Goal: Information Seeking & Learning: Stay updated

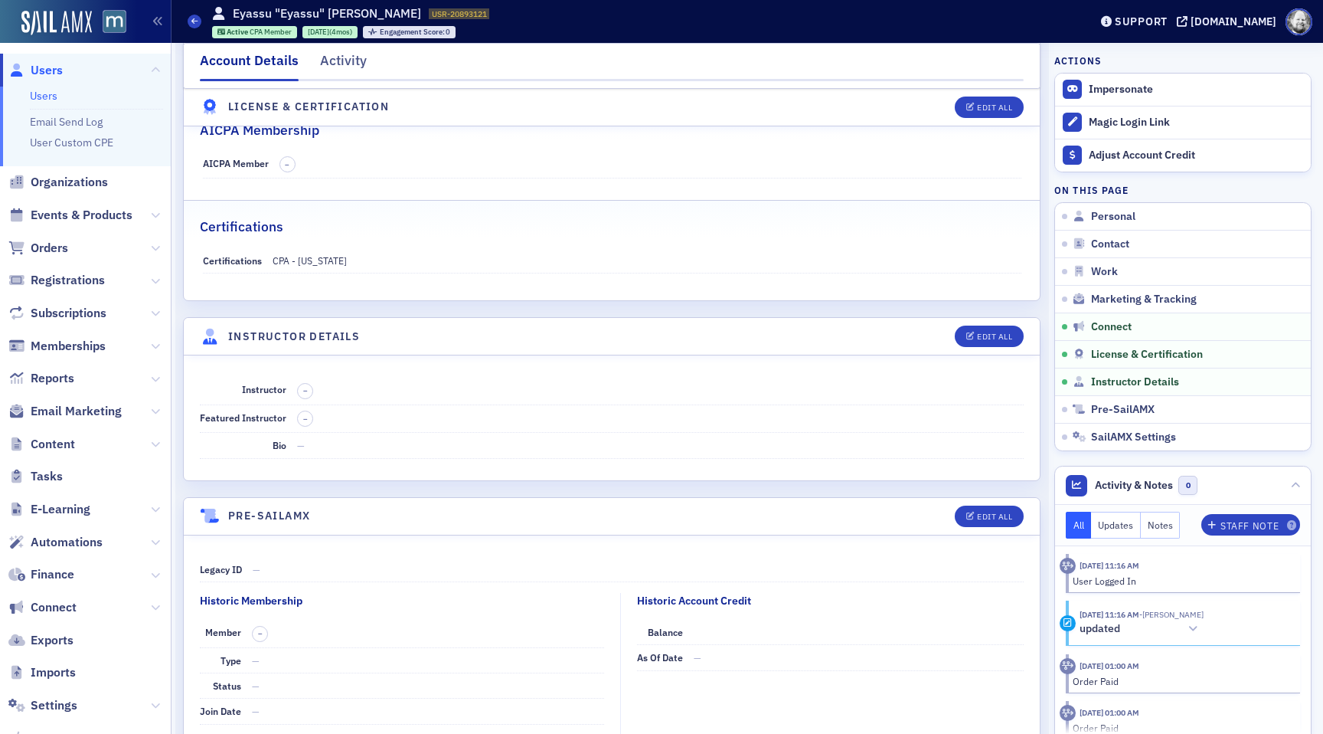
scroll to position [3263, 0]
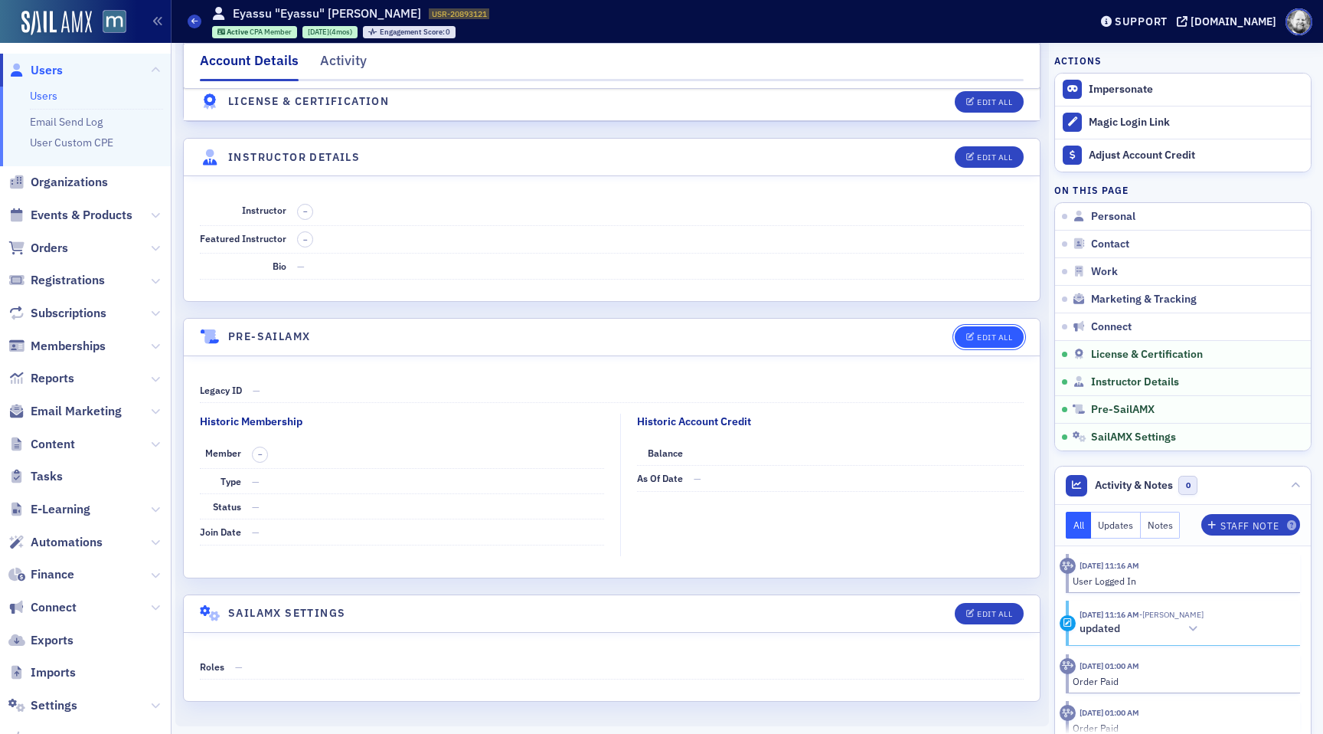
click at [989, 336] on div "Edit All" at bounding box center [994, 337] width 35 height 8
select select "US"
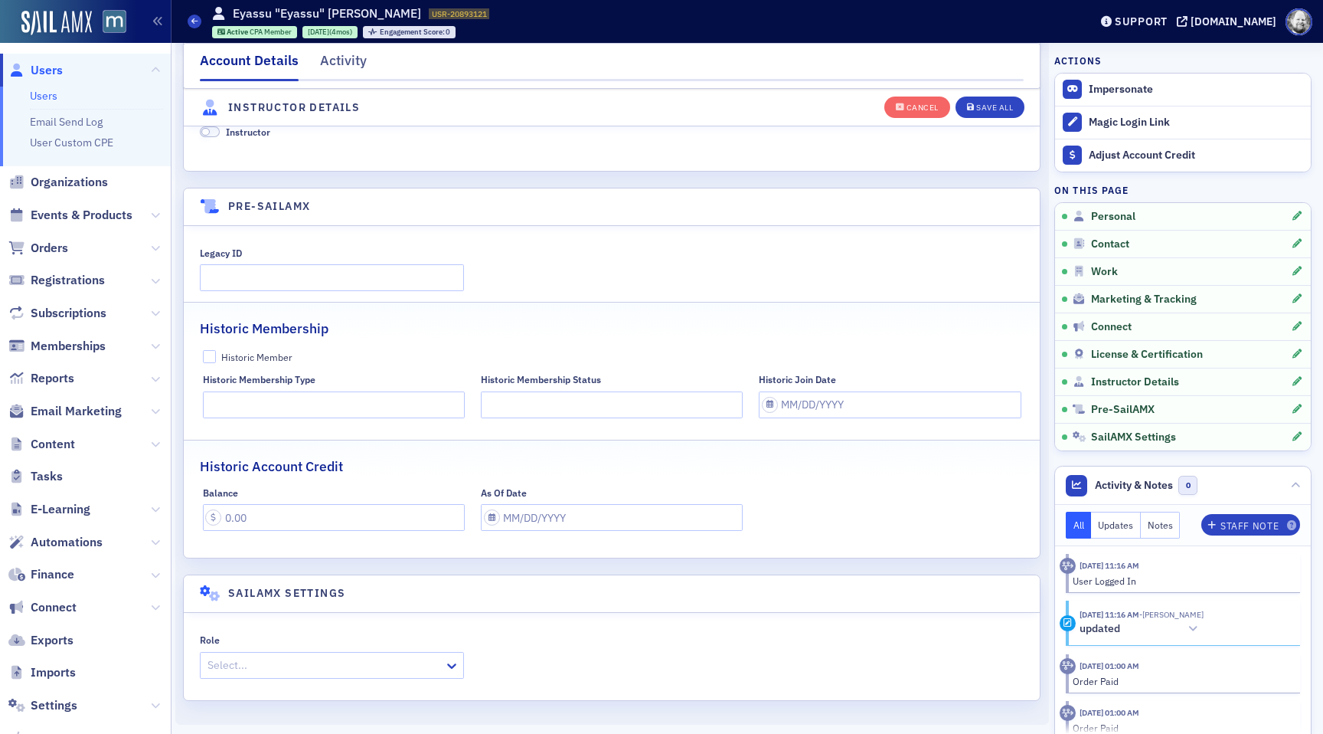
scroll to position [3893, 0]
click at [913, 106] on div "Cancel" at bounding box center [923, 107] width 32 height 8
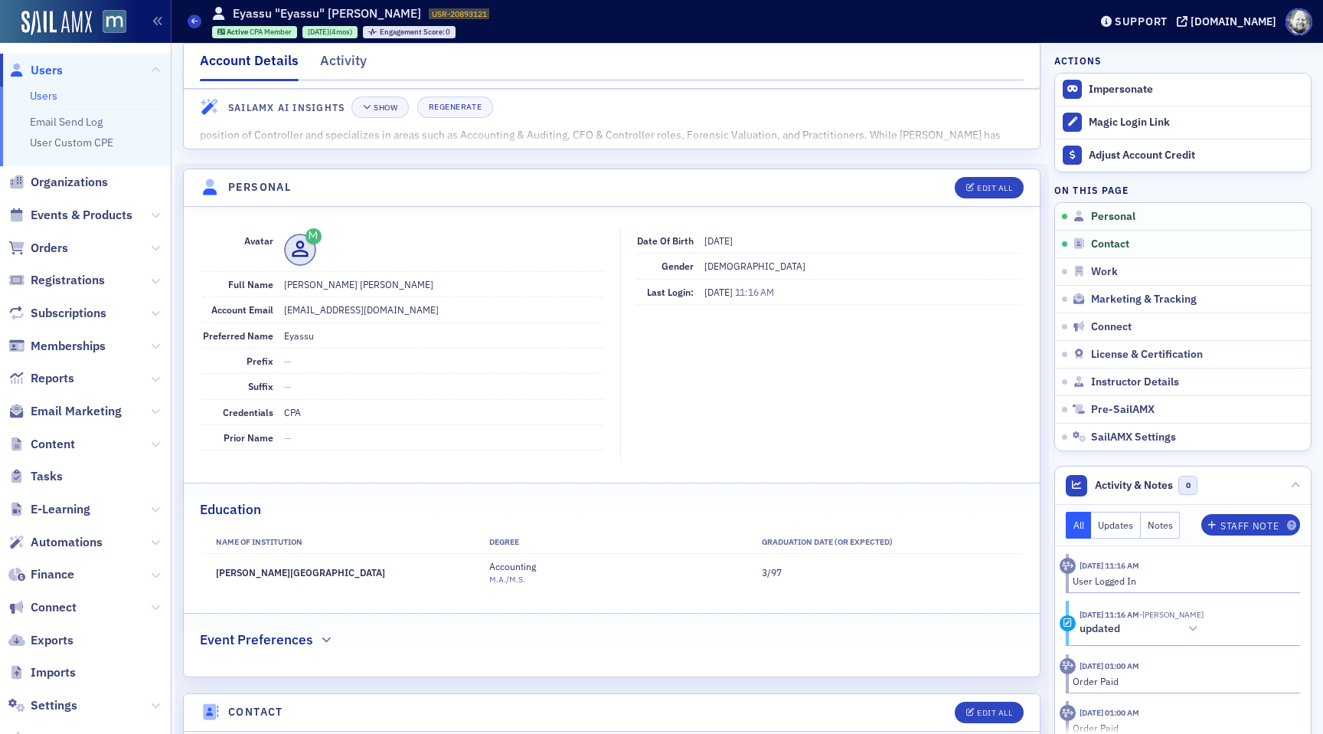
scroll to position [0, 0]
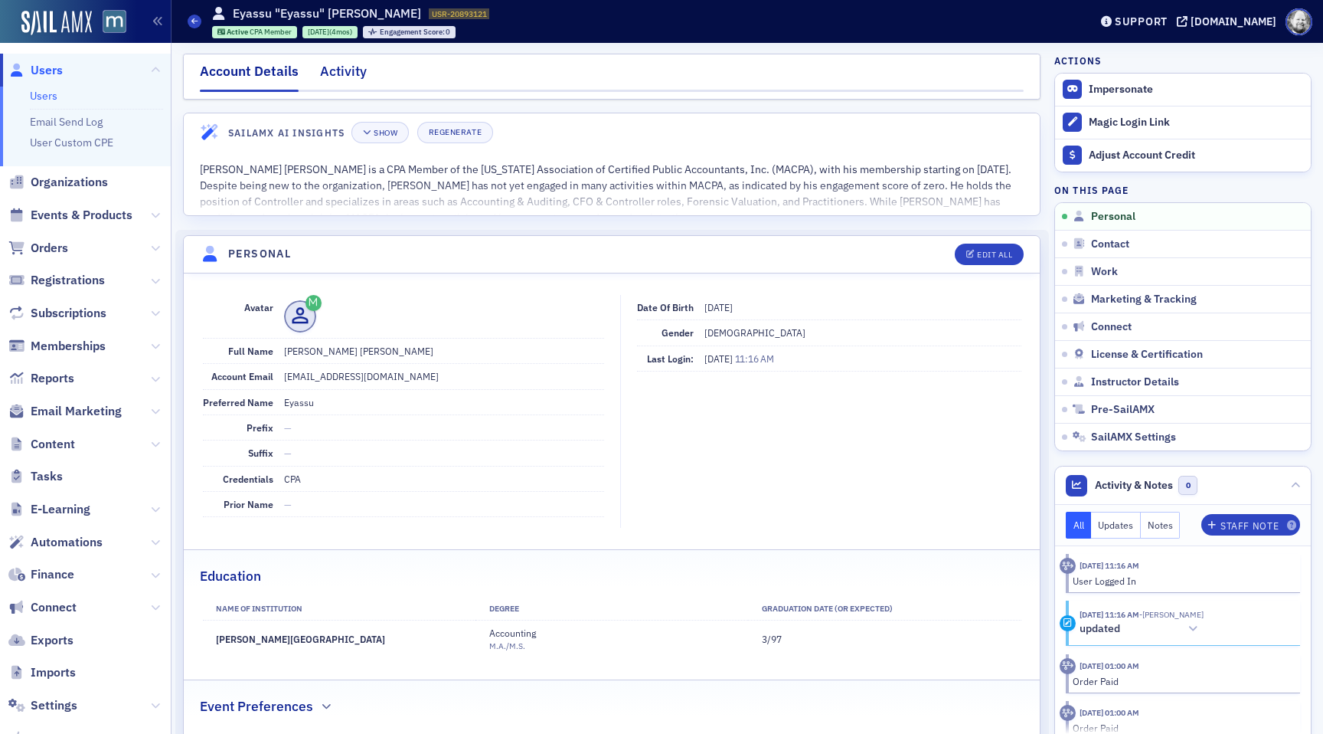
click at [345, 78] on div "Activity" at bounding box center [343, 75] width 47 height 28
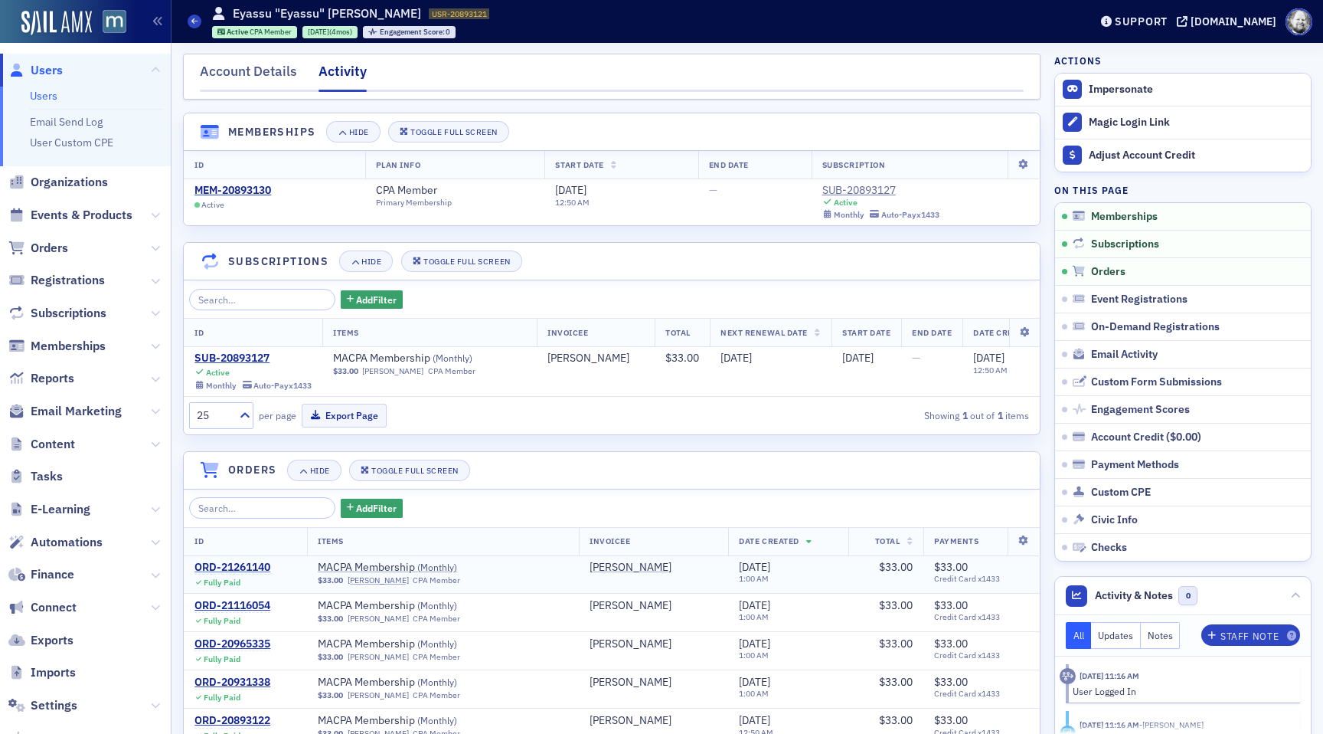
click at [243, 568] on div "ORD-21261140" at bounding box center [232, 567] width 76 height 14
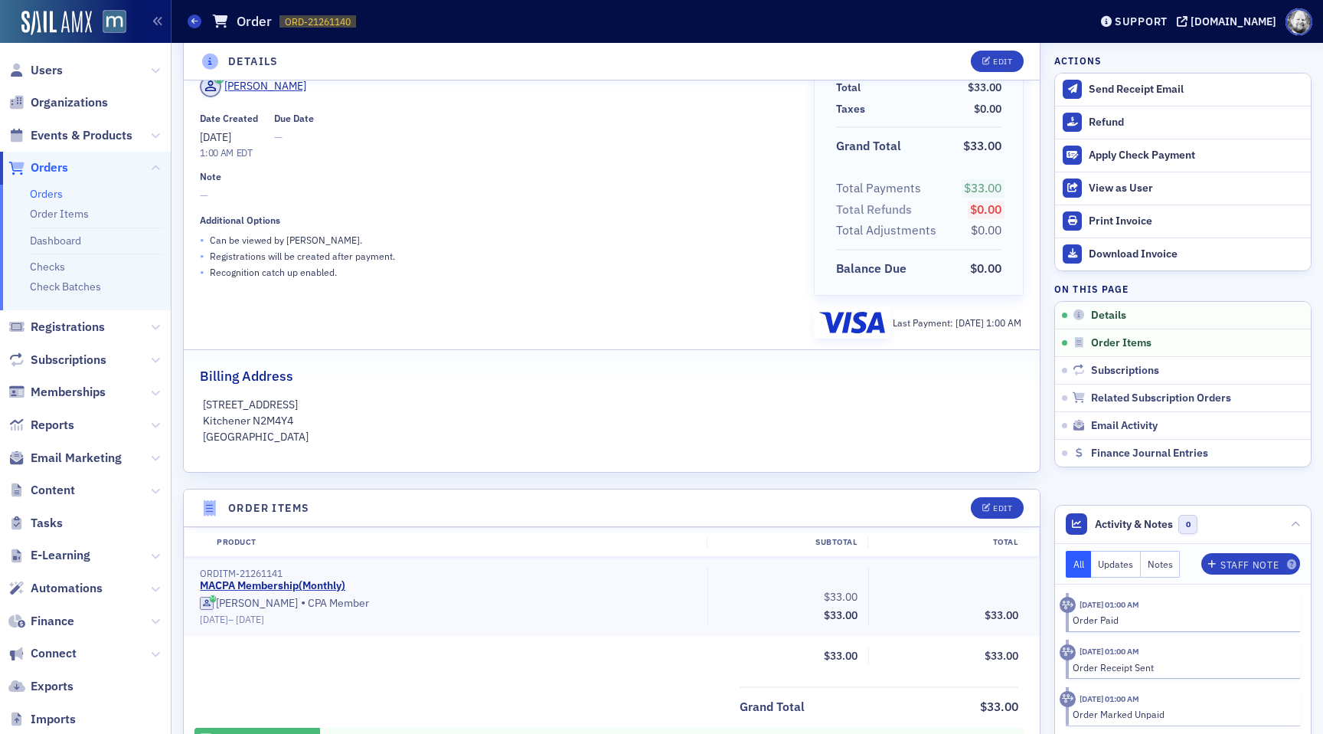
scroll to position [136, 0]
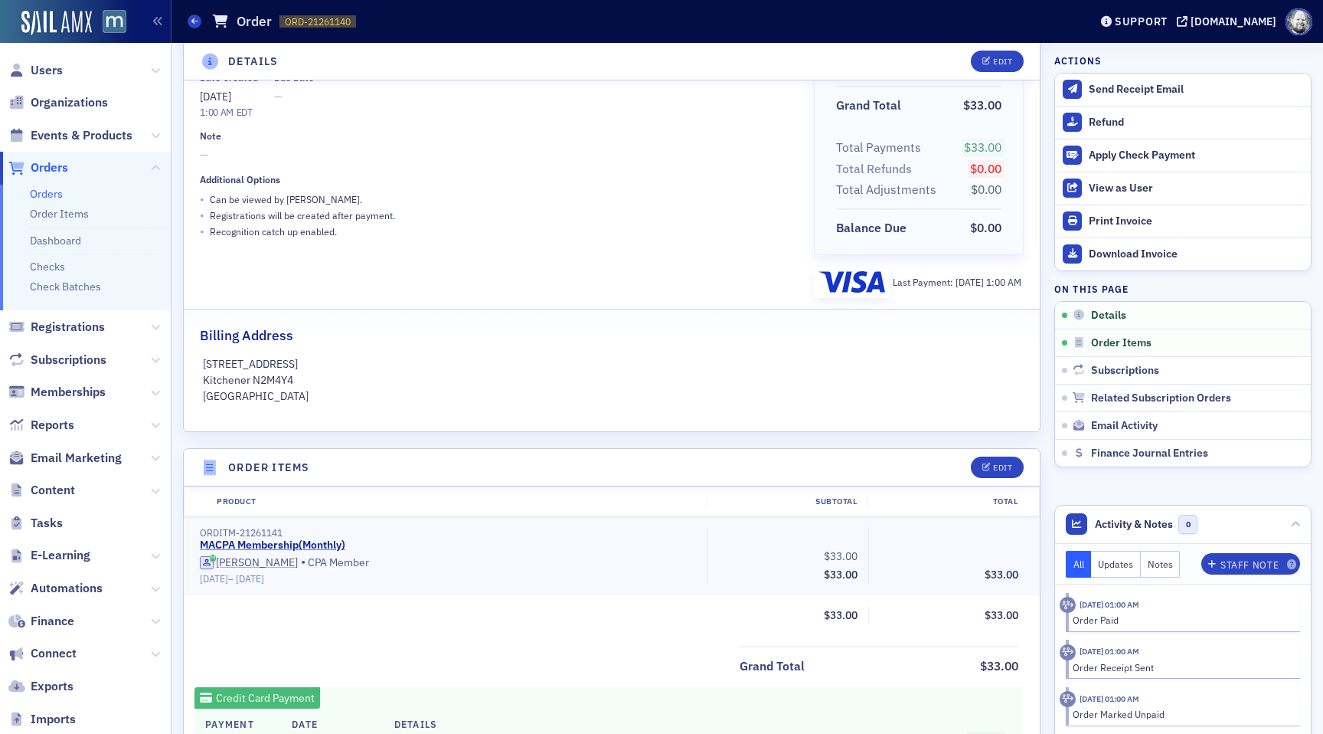
click at [285, 544] on link "MACPA Membership ( Monthly )" at bounding box center [272, 545] width 145 height 14
click at [1008, 466] on div "Edit" at bounding box center [1002, 467] width 19 height 8
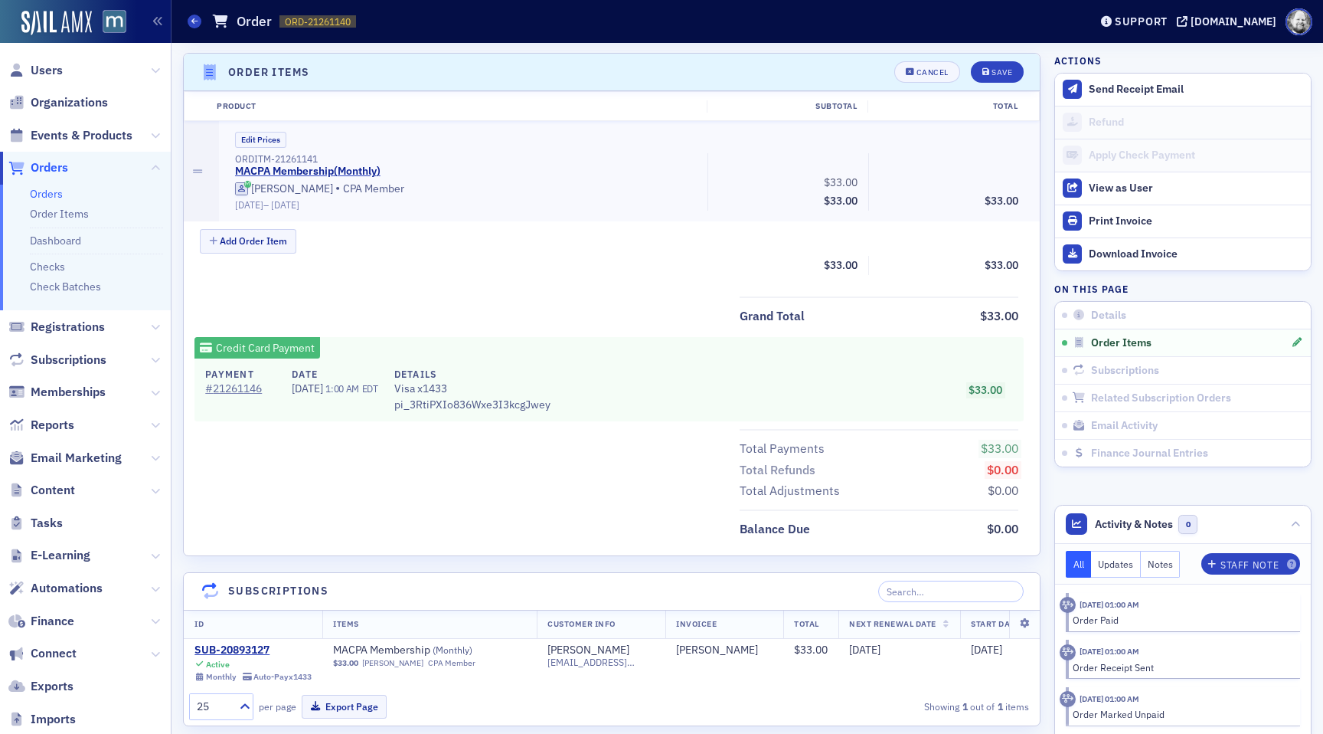
scroll to position [533, 0]
click at [910, 78] on button "Cancel" at bounding box center [927, 69] width 66 height 21
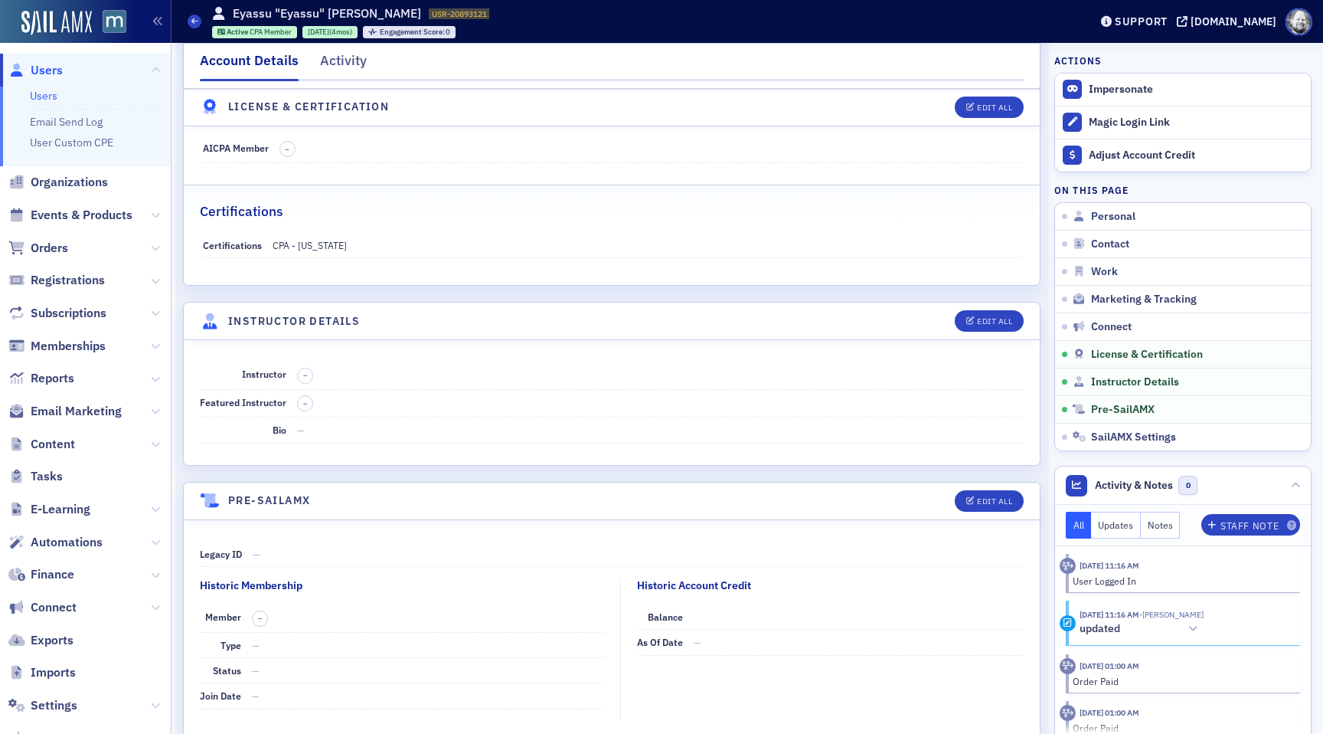
scroll to position [3263, 0]
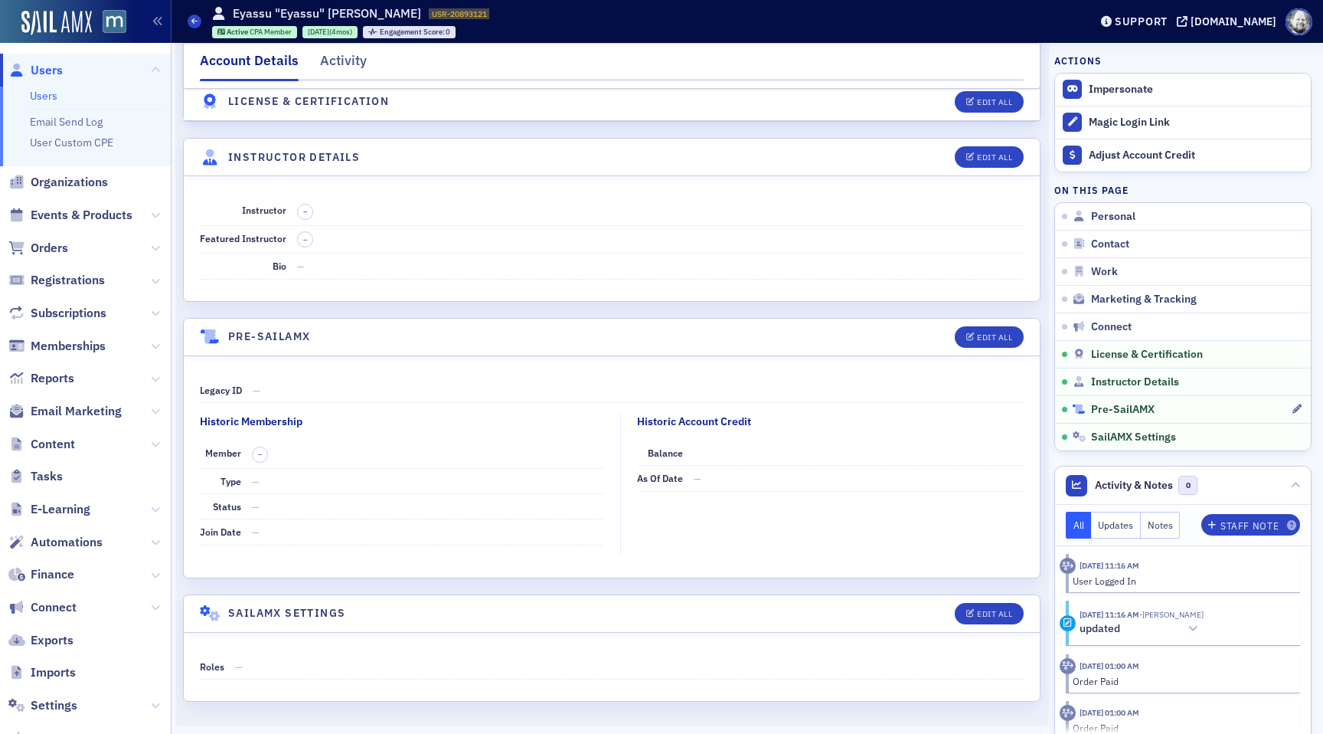
click at [1131, 404] on span "Pre-SailAMX" at bounding box center [1123, 410] width 64 height 14
click at [119, 24] on div "Prod" at bounding box center [112, 23] width 30 height 12
click at [981, 337] on div "Edit All" at bounding box center [994, 337] width 35 height 8
select select "US"
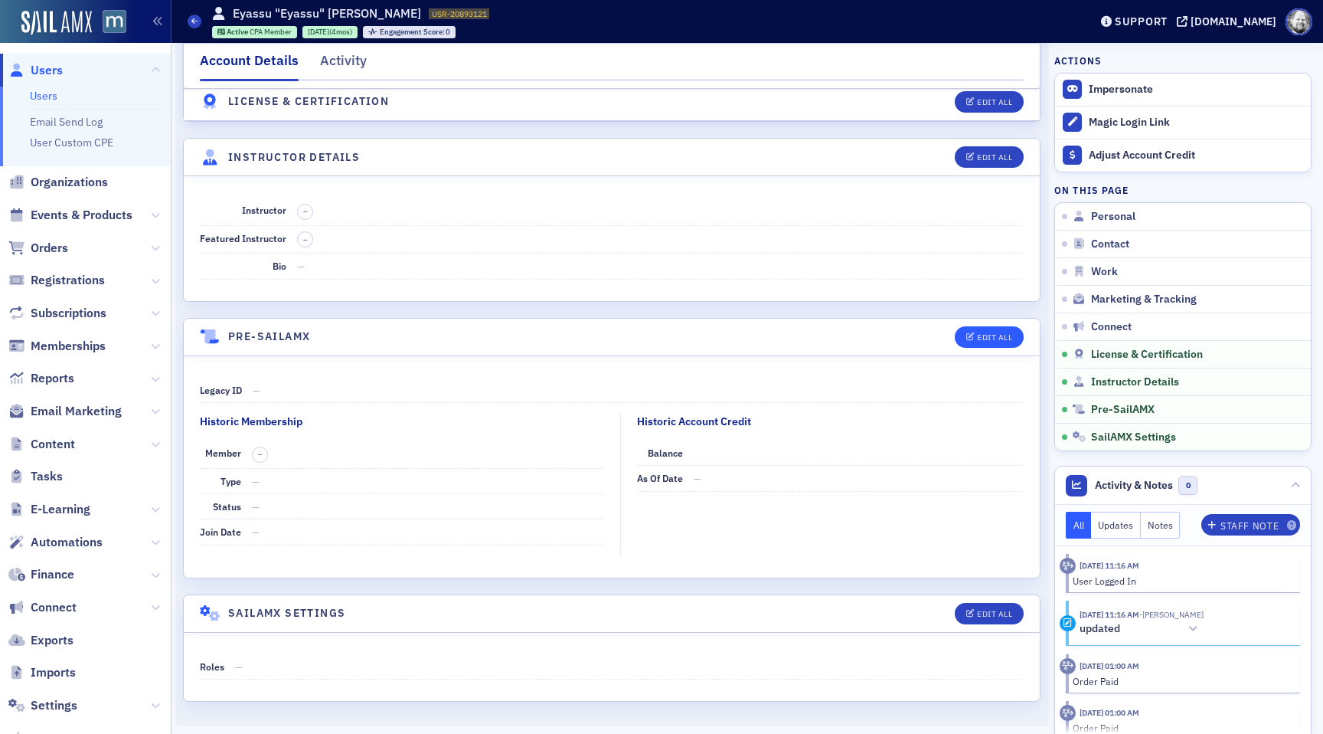
select select "US"
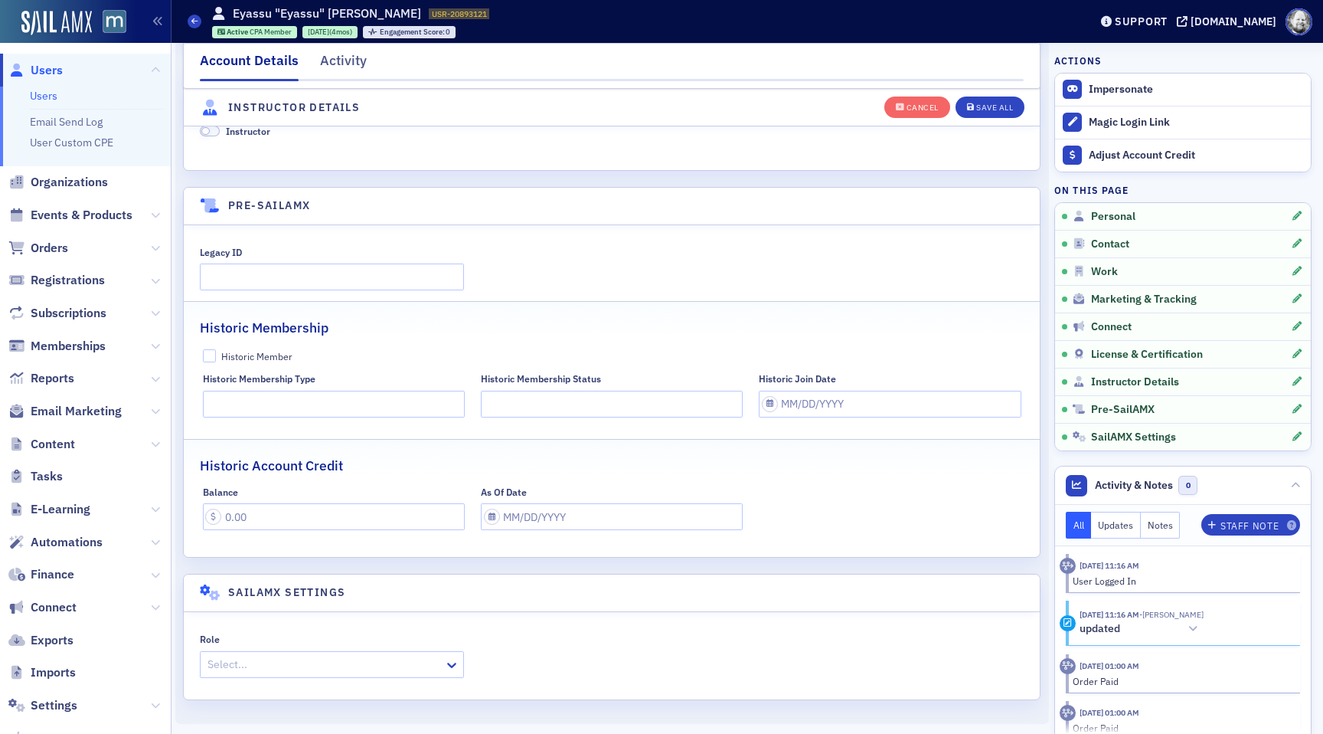
scroll to position [3893, 0]
drag, startPoint x: 762, startPoint y: 374, endPoint x: 839, endPoint y: 374, distance: 77.3
click at [840, 374] on div "Historic Join Date" at bounding box center [890, 377] width 262 height 11
copy div "Historic Join Date"
drag, startPoint x: 222, startPoint y: 354, endPoint x: 299, endPoint y: 355, distance: 77.3
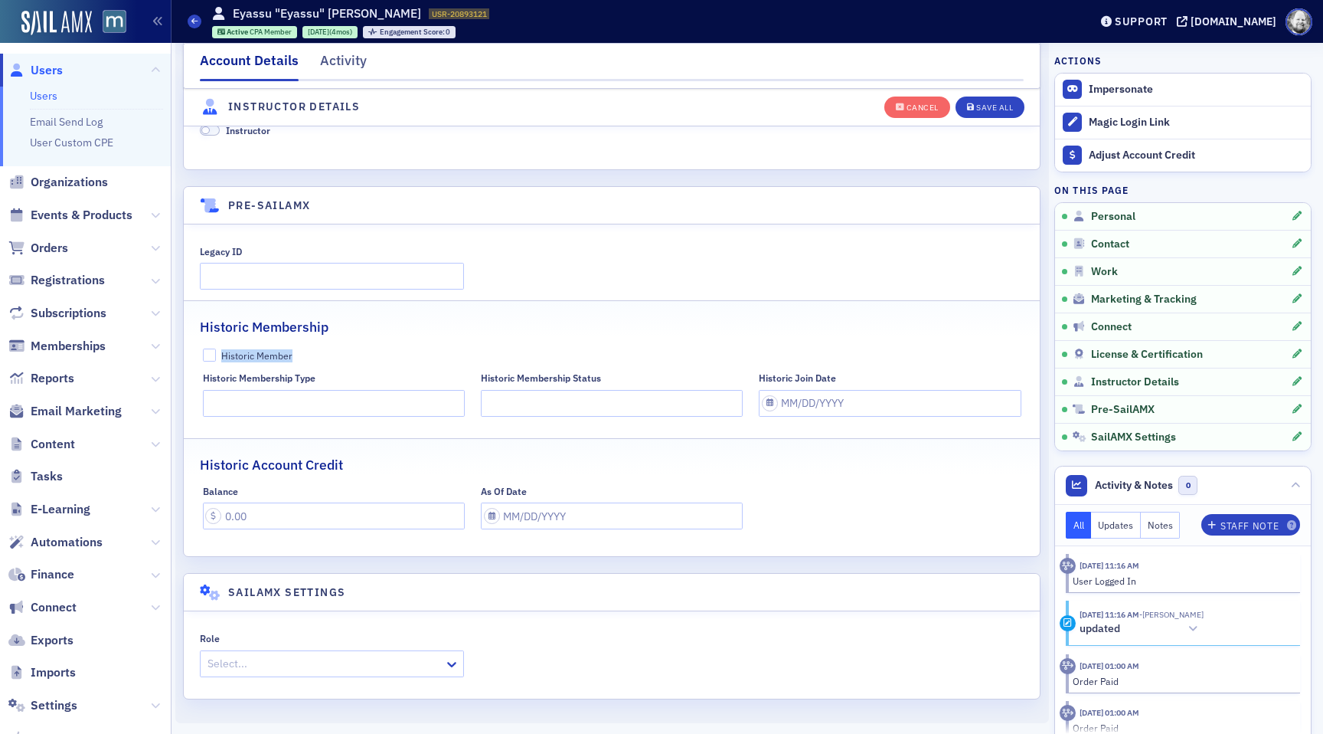
click at [300, 355] on label "Historic Member" at bounding box center [612, 355] width 819 height 14
drag, startPoint x: 201, startPoint y: 378, endPoint x: 324, endPoint y: 383, distance: 123.4
click at [324, 383] on div "Historic Member Historic Membership Type Historic Membership Status Historic Jo…" at bounding box center [612, 382] width 856 height 68
copy div "Historic Membership Type"
drag, startPoint x: 482, startPoint y: 381, endPoint x: 602, endPoint y: 381, distance: 120.2
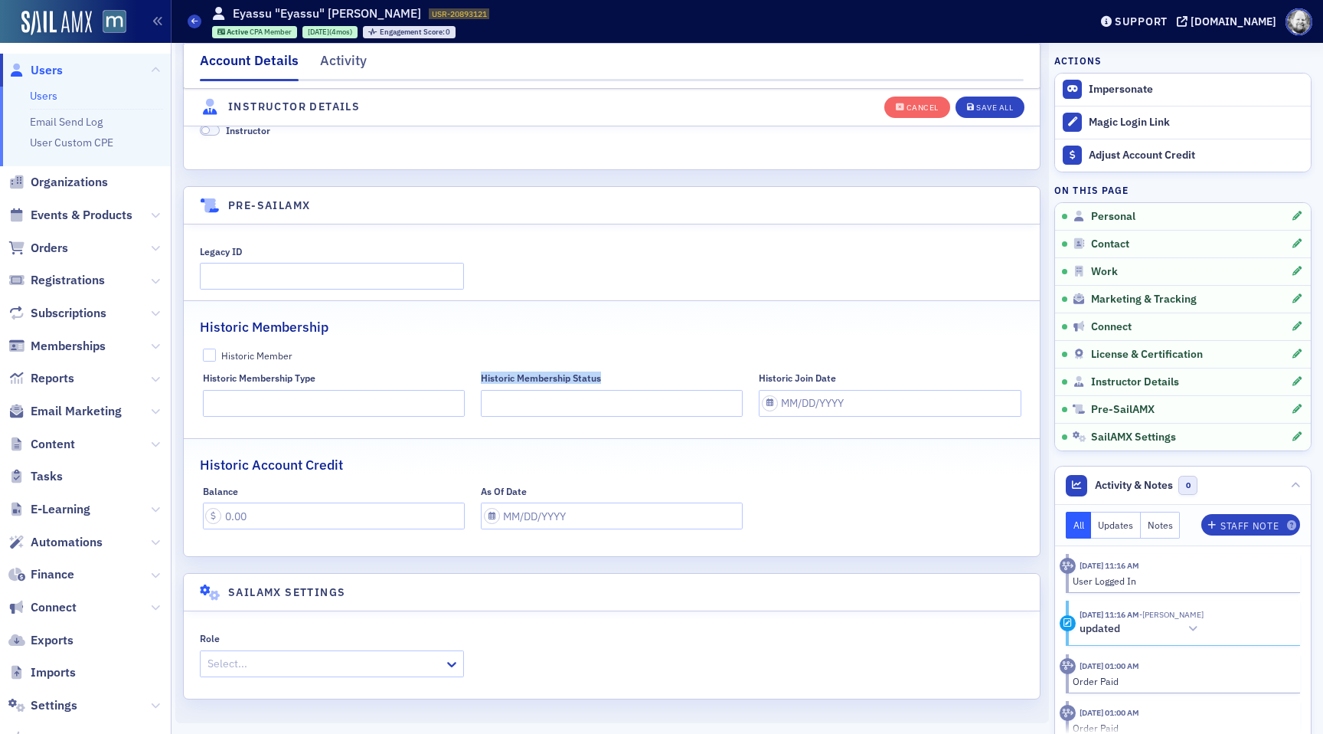
click at [603, 381] on div "Historic Membership Status" at bounding box center [612, 377] width 262 height 11
copy div "Historic Membership Status"
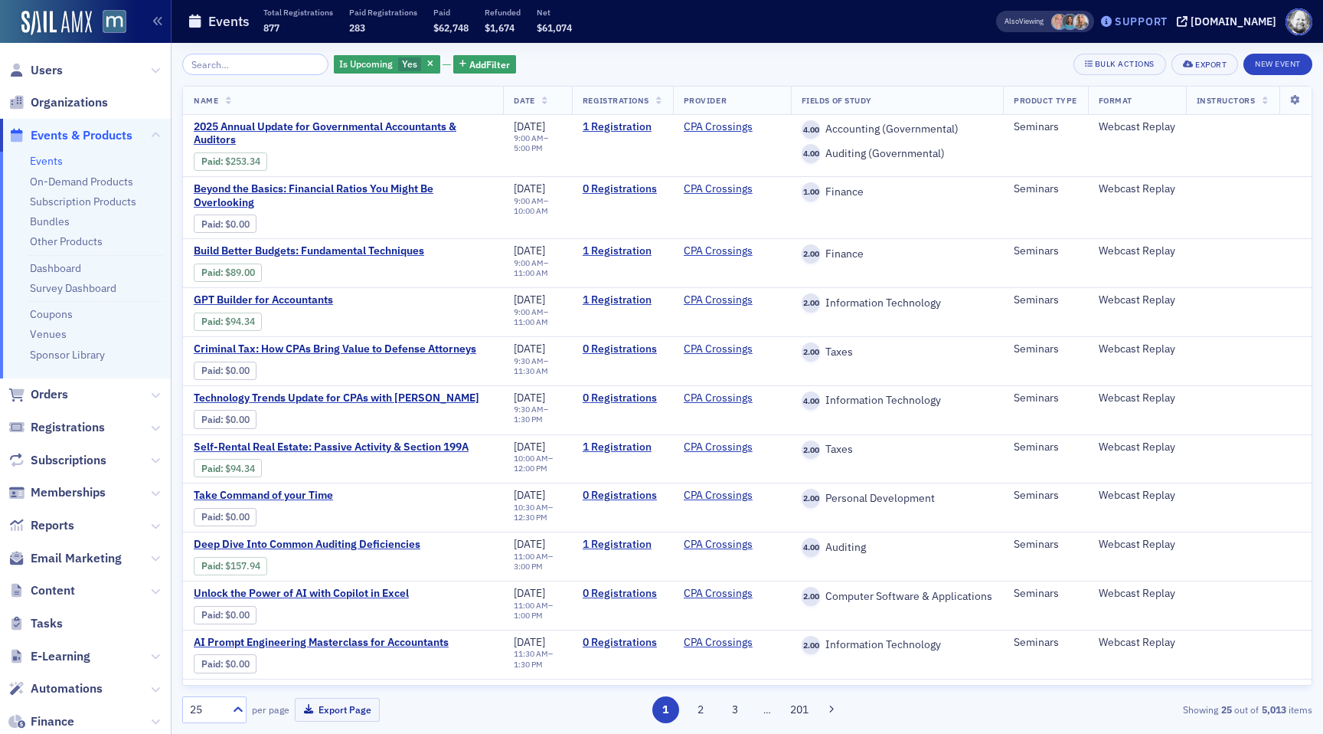
click at [1168, 22] on div "Support" at bounding box center [1141, 22] width 53 height 14
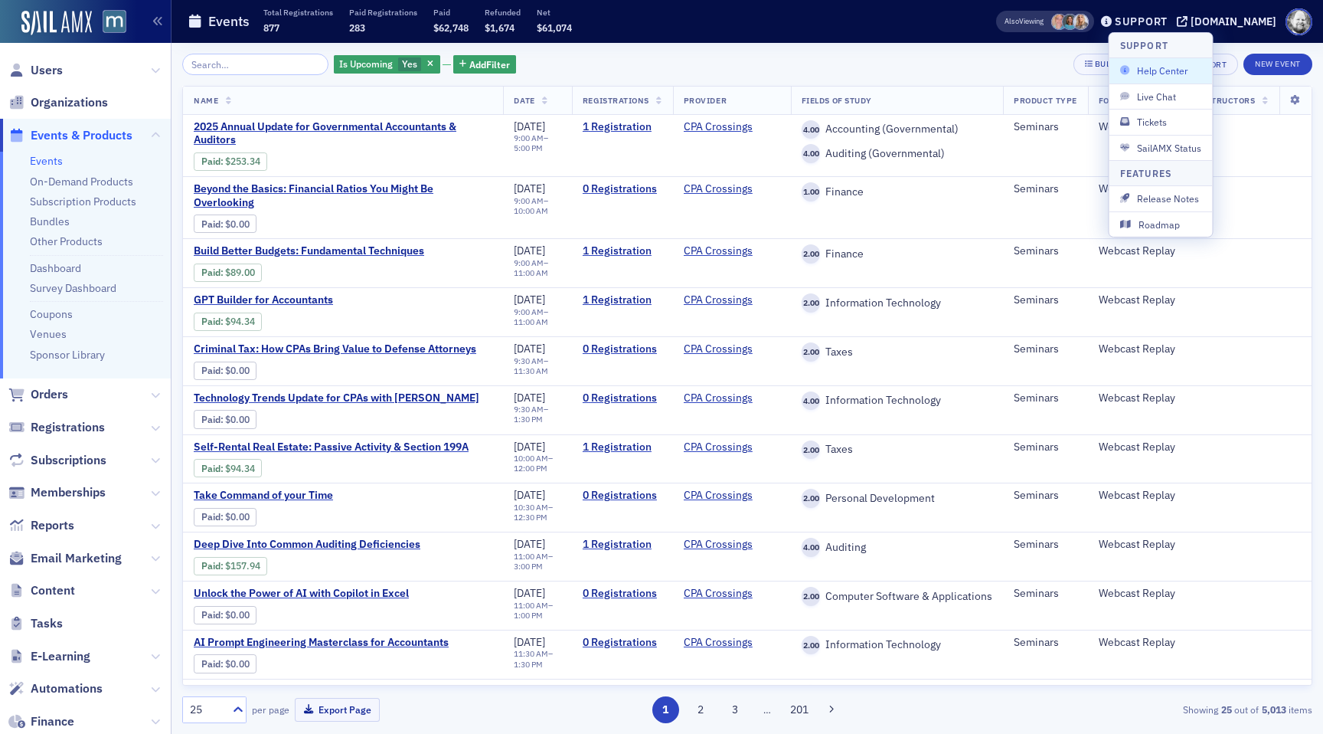
click at [1167, 65] on span "Help Center" at bounding box center [1161, 71] width 82 height 14
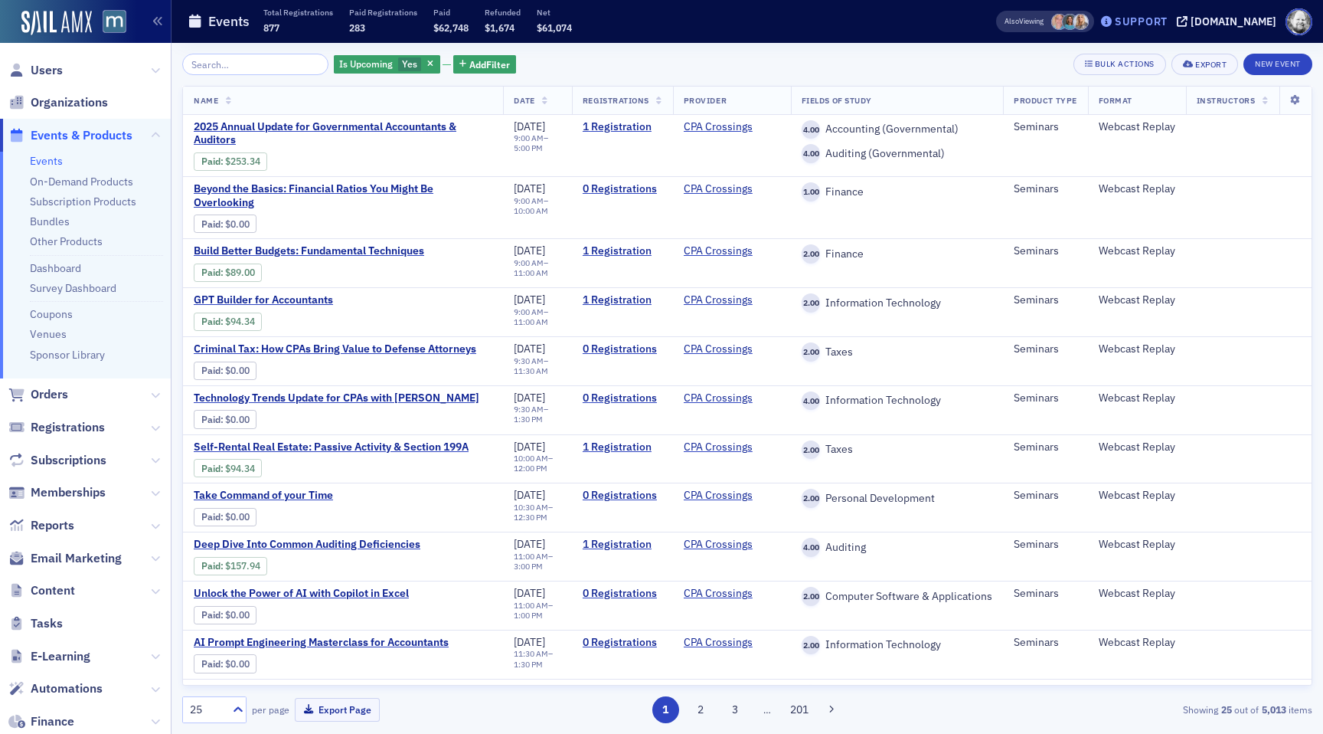
click at [1168, 16] on div "Support" at bounding box center [1141, 22] width 53 height 14
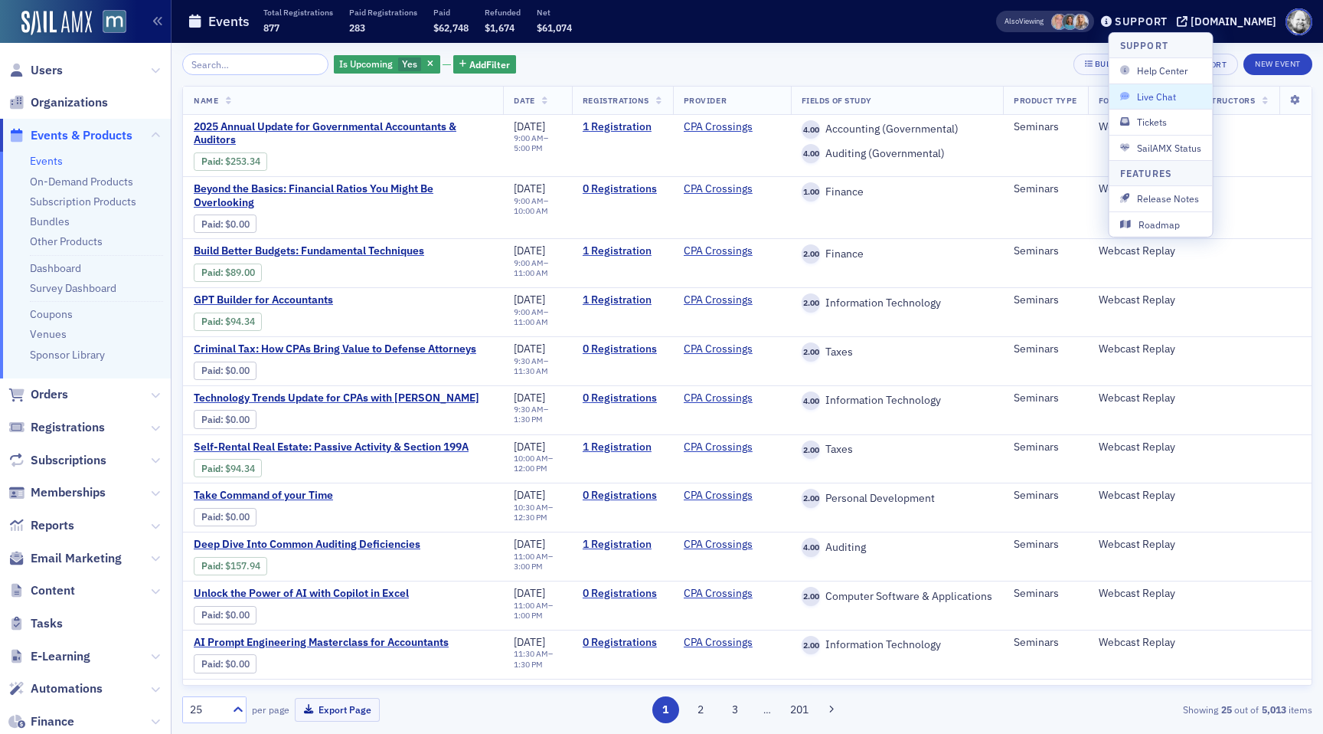
click at [1162, 96] on span "Live Chat" at bounding box center [1161, 97] width 82 height 14
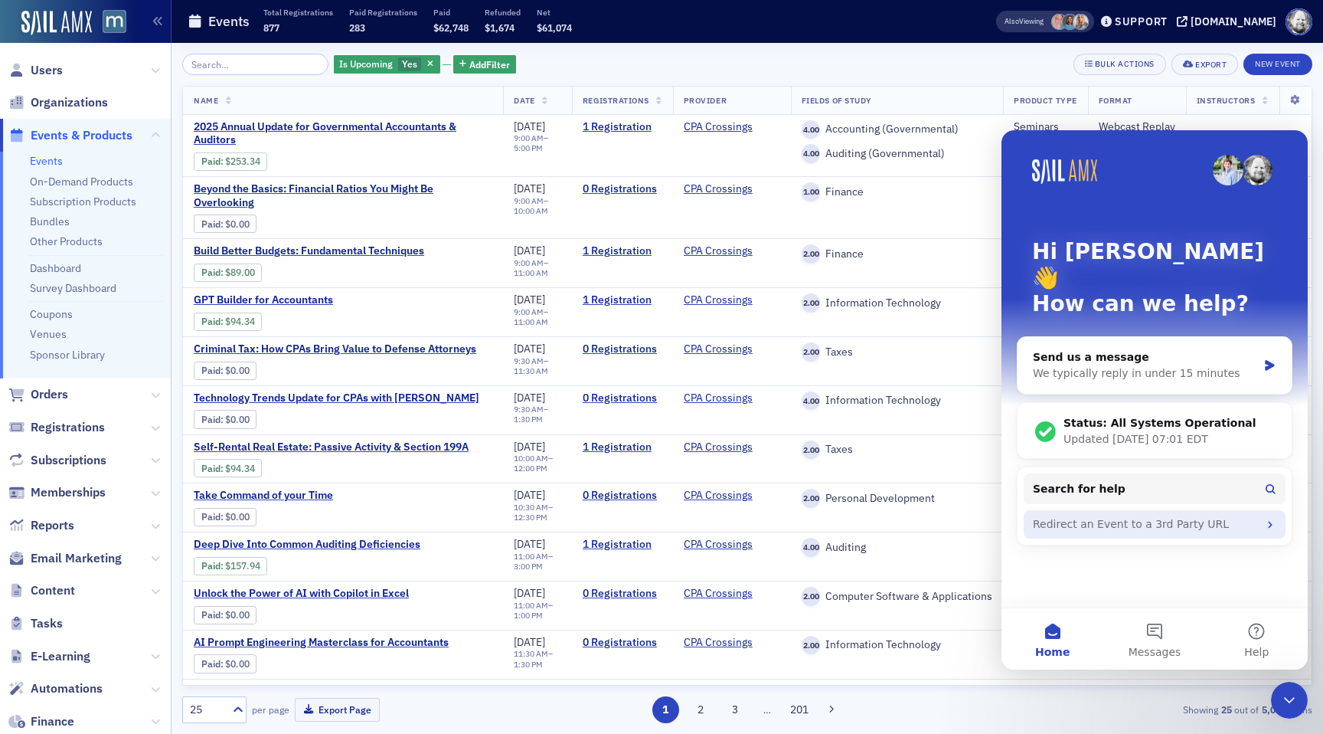
click at [1181, 516] on div "Redirect an Event to a 3rd Party URL" at bounding box center [1145, 524] width 225 height 16
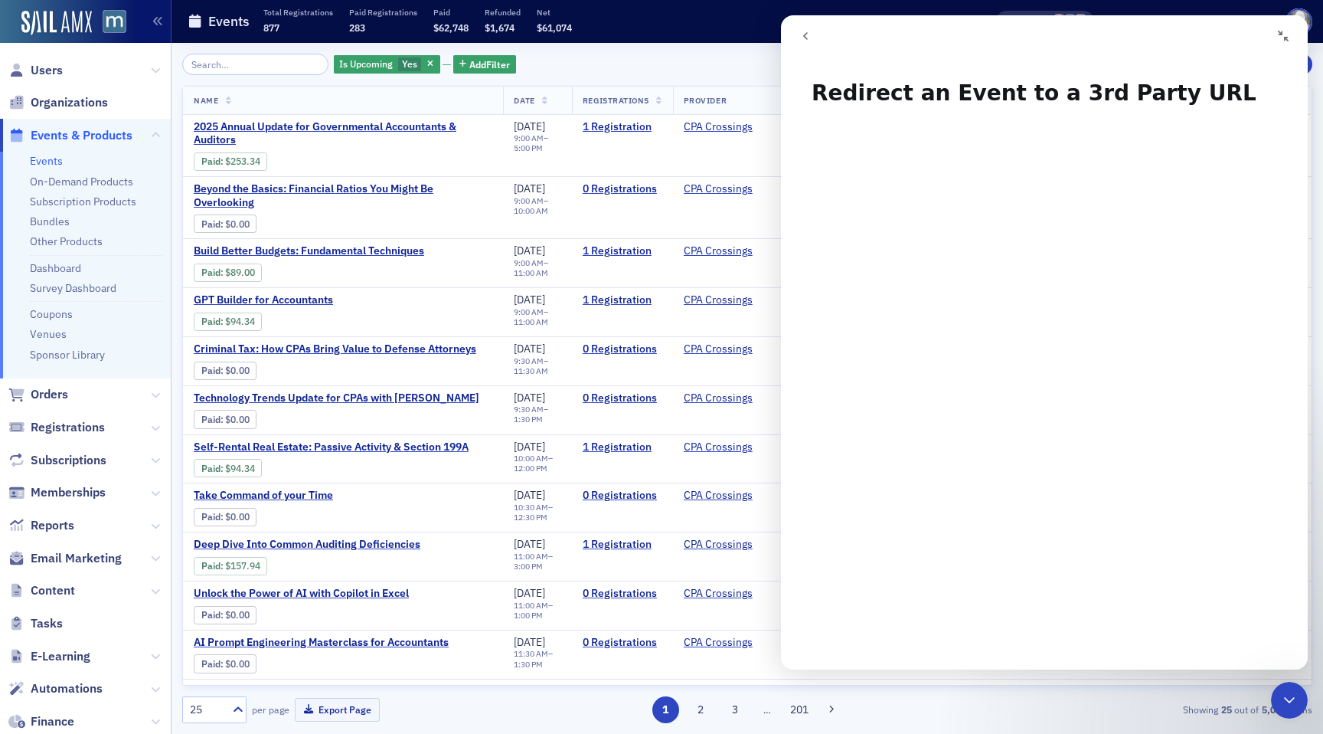
click at [803, 34] on icon "go back" at bounding box center [805, 36] width 12 height 12
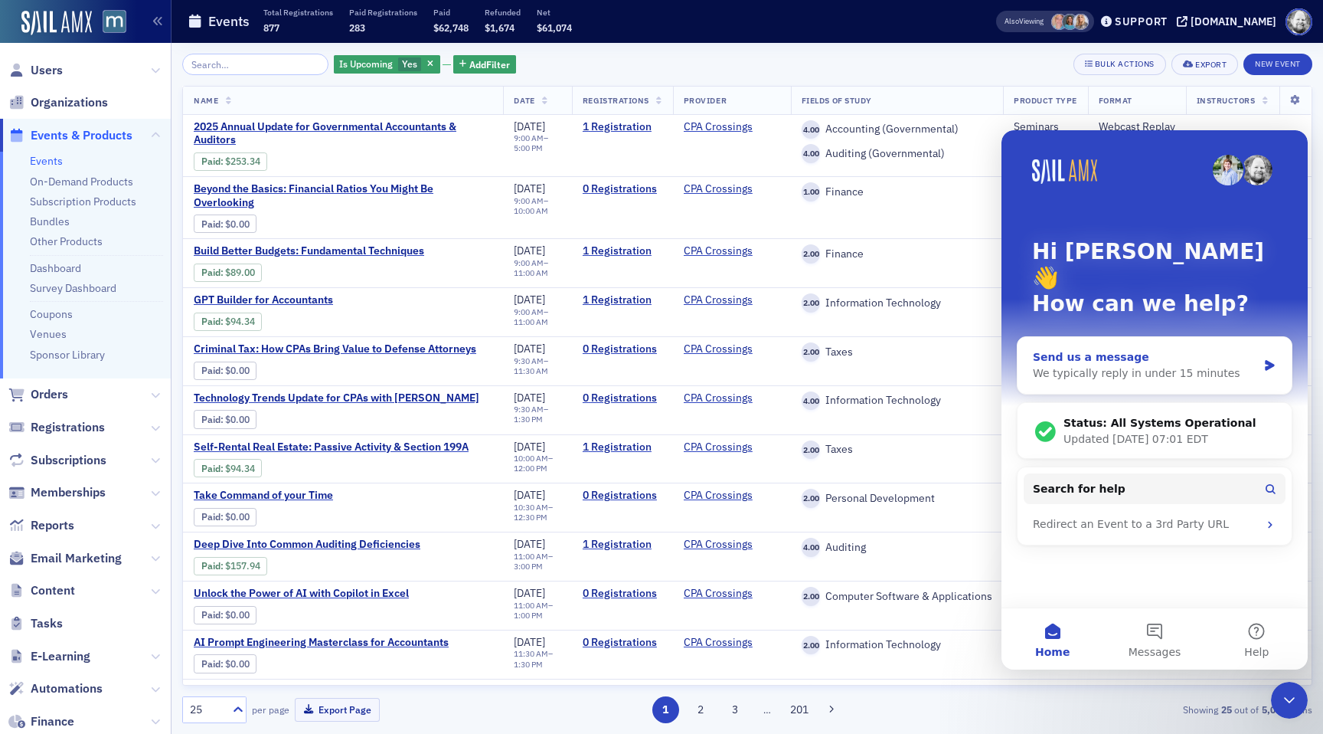
click at [1162, 365] on div "We typically reply in under 15 minutes" at bounding box center [1145, 373] width 224 height 16
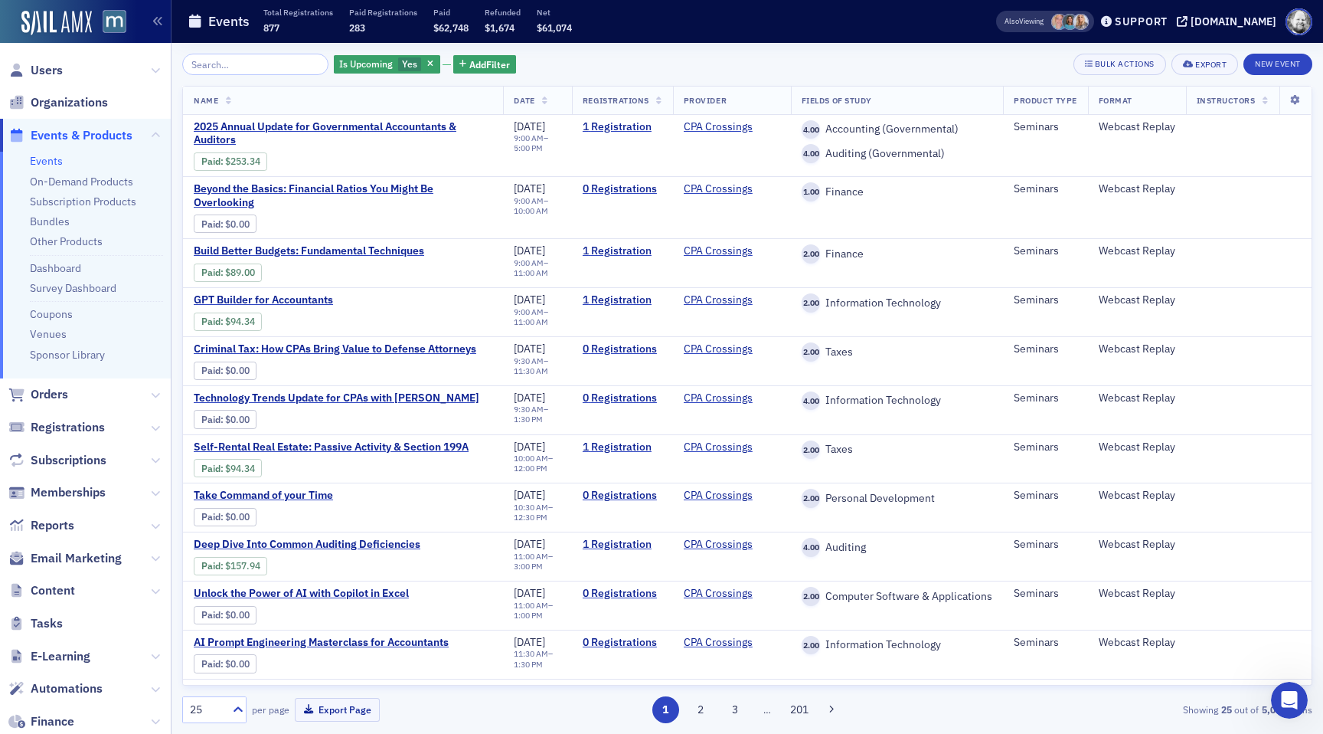
click at [1172, 5] on header "Events Total Registrations 877 Paid Registrations 283 Paid $62,748 Refunded $1,…" at bounding box center [748, 21] width 1152 height 43
click at [1166, 31] on div "Support" at bounding box center [1134, 21] width 72 height 21
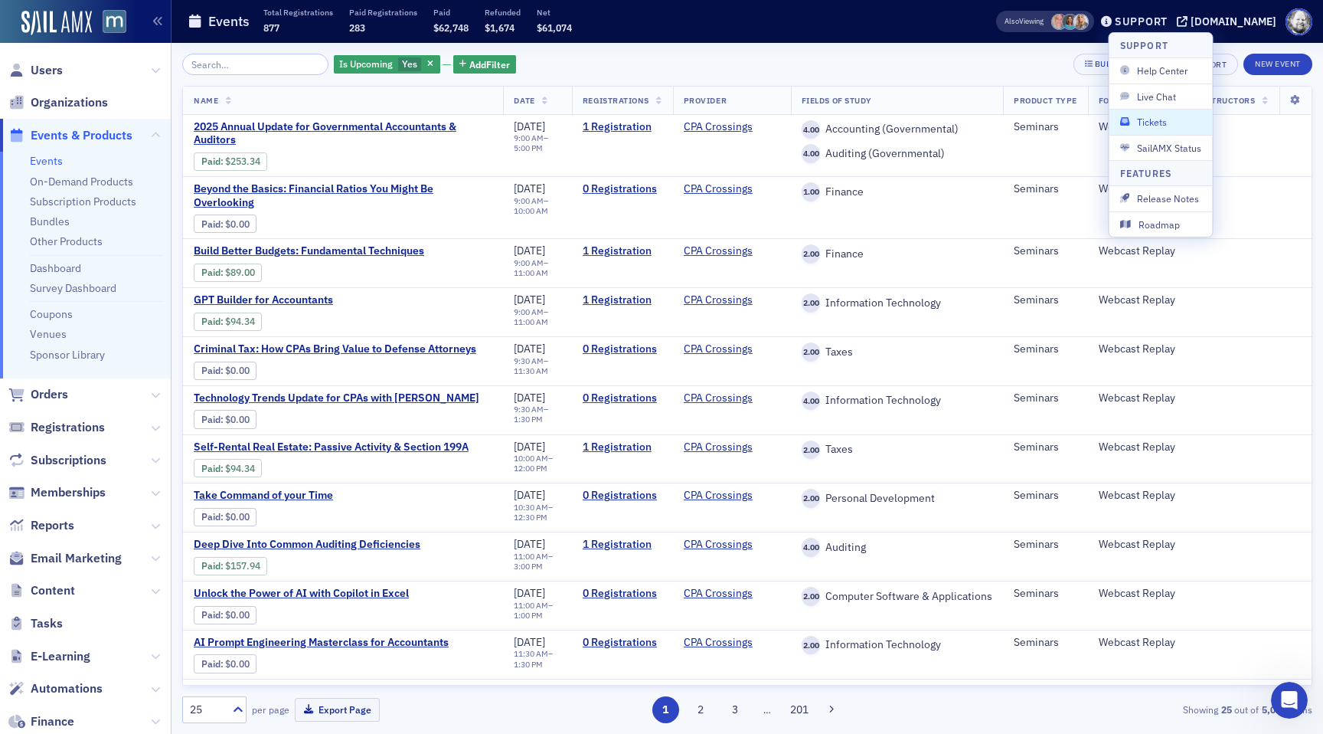
click at [1149, 124] on span "Tickets" at bounding box center [1161, 122] width 82 height 14
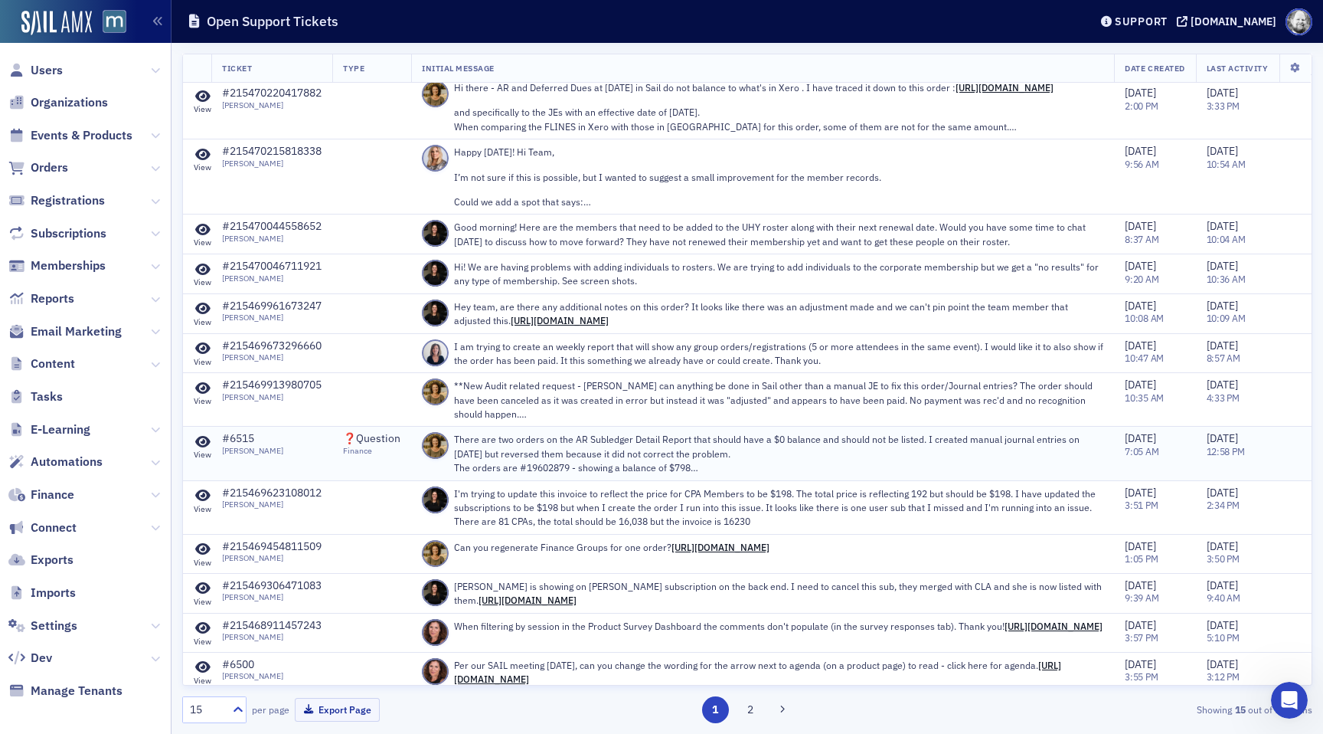
scroll to position [115, 0]
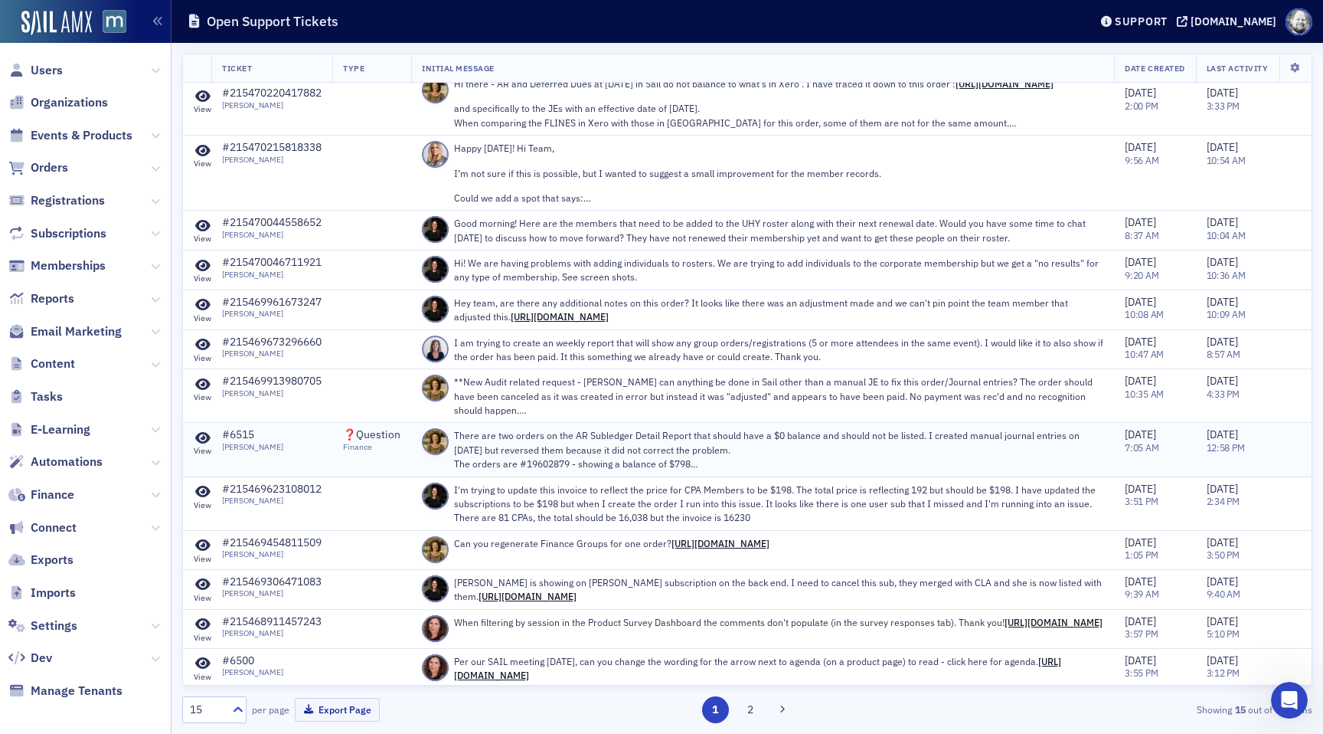
click at [202, 439] on icon at bounding box center [202, 438] width 15 height 14
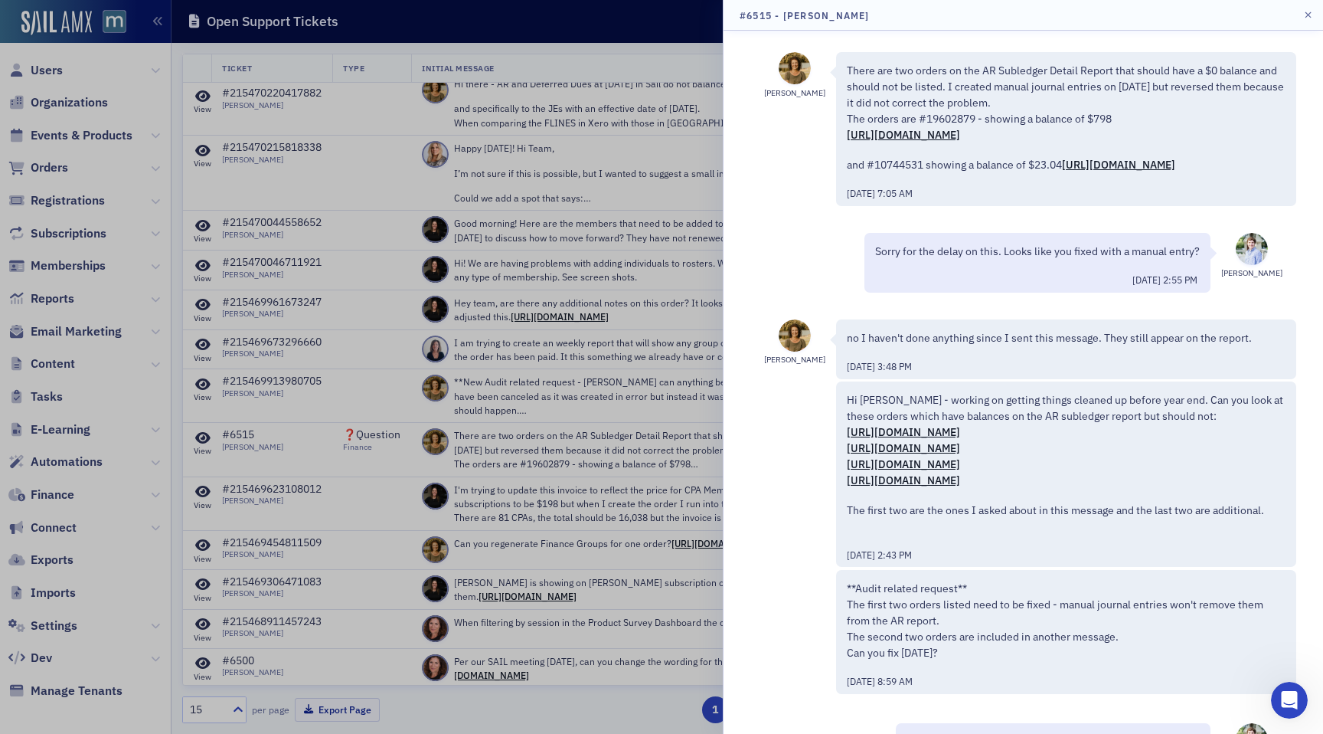
scroll to position [103, 0]
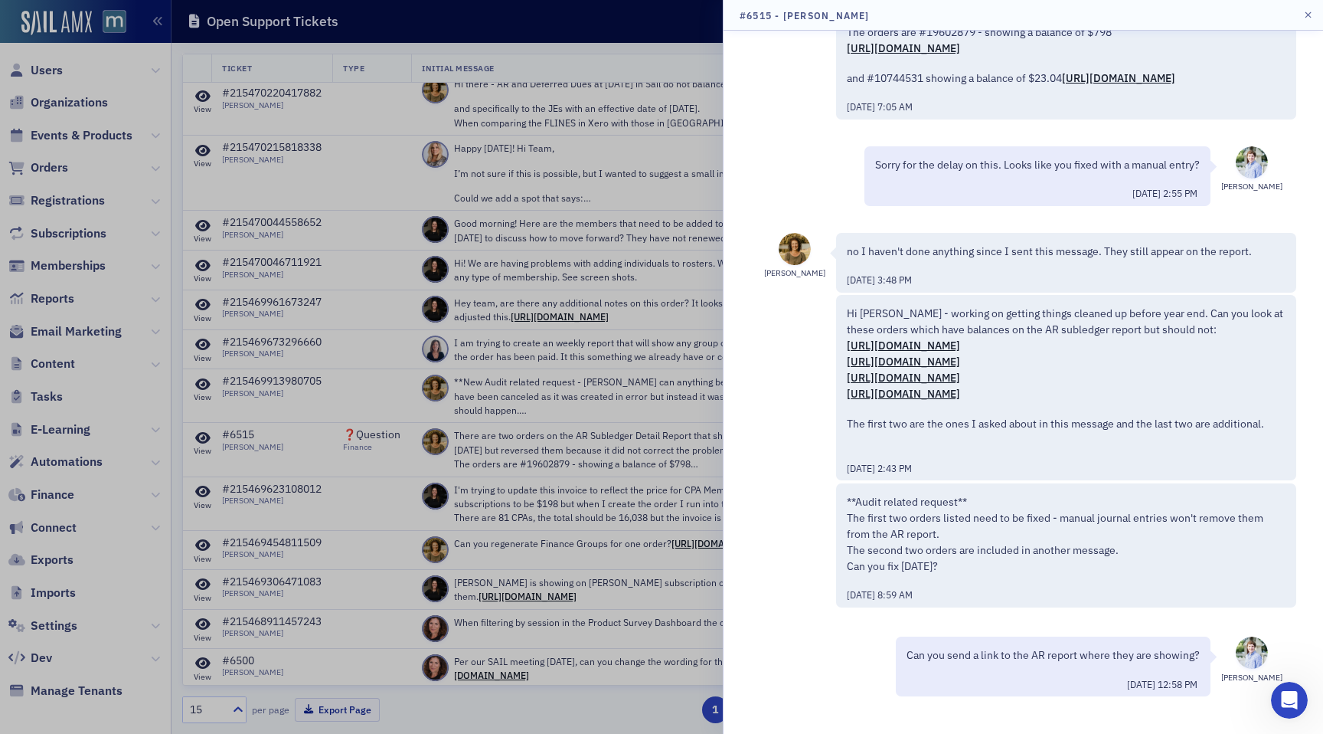
click at [354, 470] on div at bounding box center [661, 367] width 1323 height 734
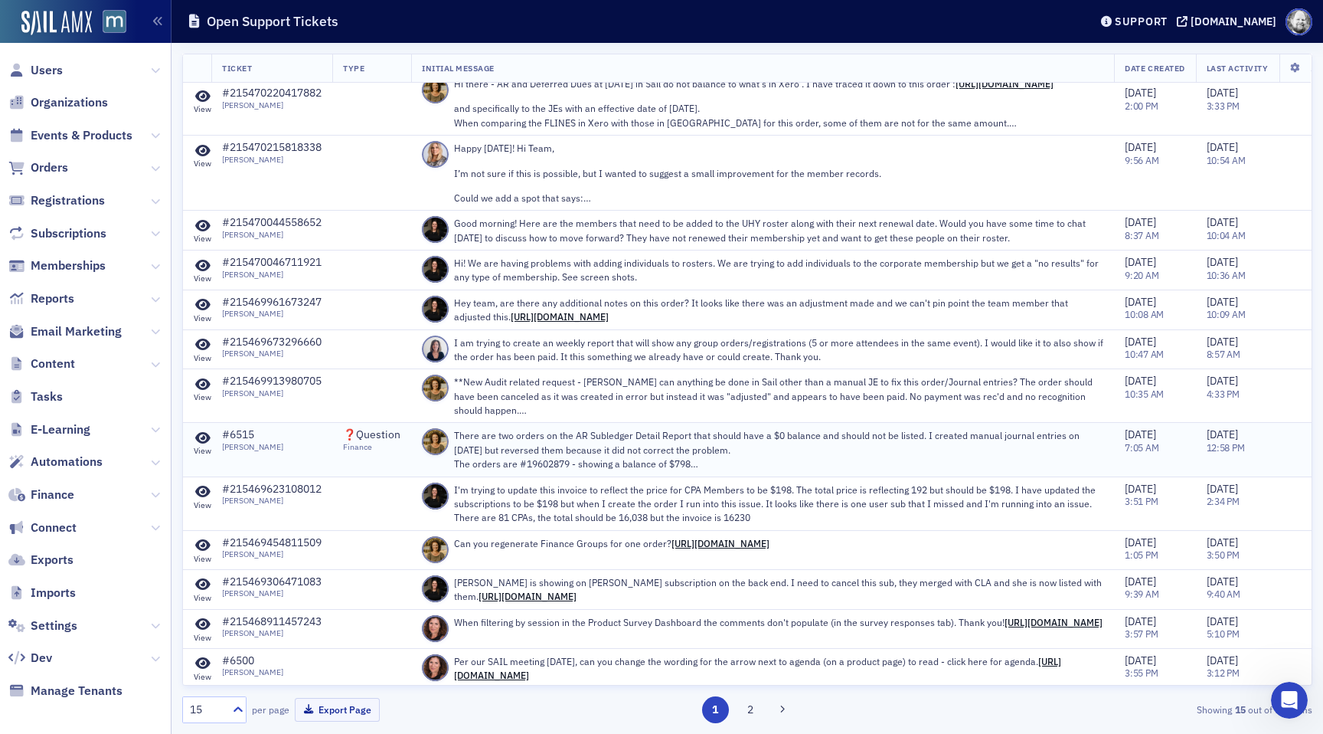
click at [517, 449] on p "There are two orders on the AR Subledger Detail Report that should have a $0 ba…" at bounding box center [778, 449] width 649 height 42
click at [239, 433] on div "#6515" at bounding box center [252, 435] width 61 height 14
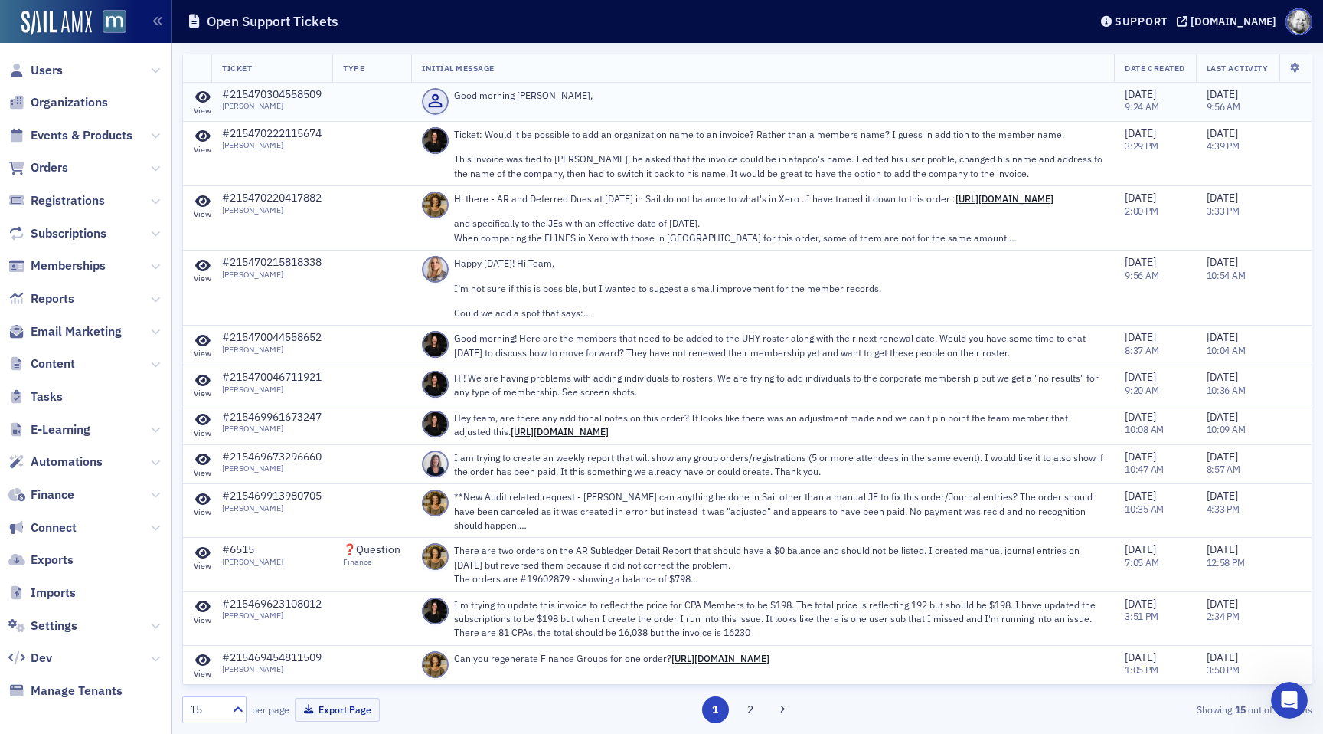
click at [202, 96] on icon at bounding box center [202, 97] width 15 height 14
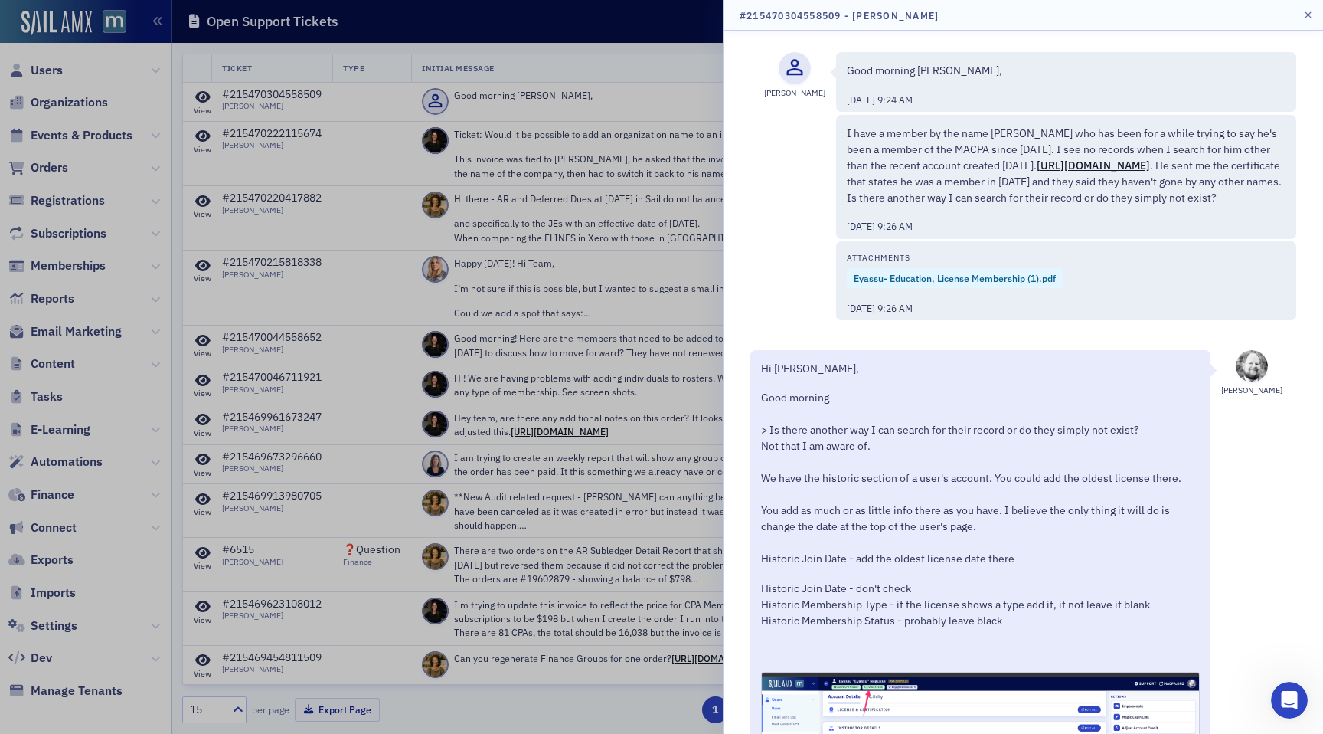
scroll to position [272, 0]
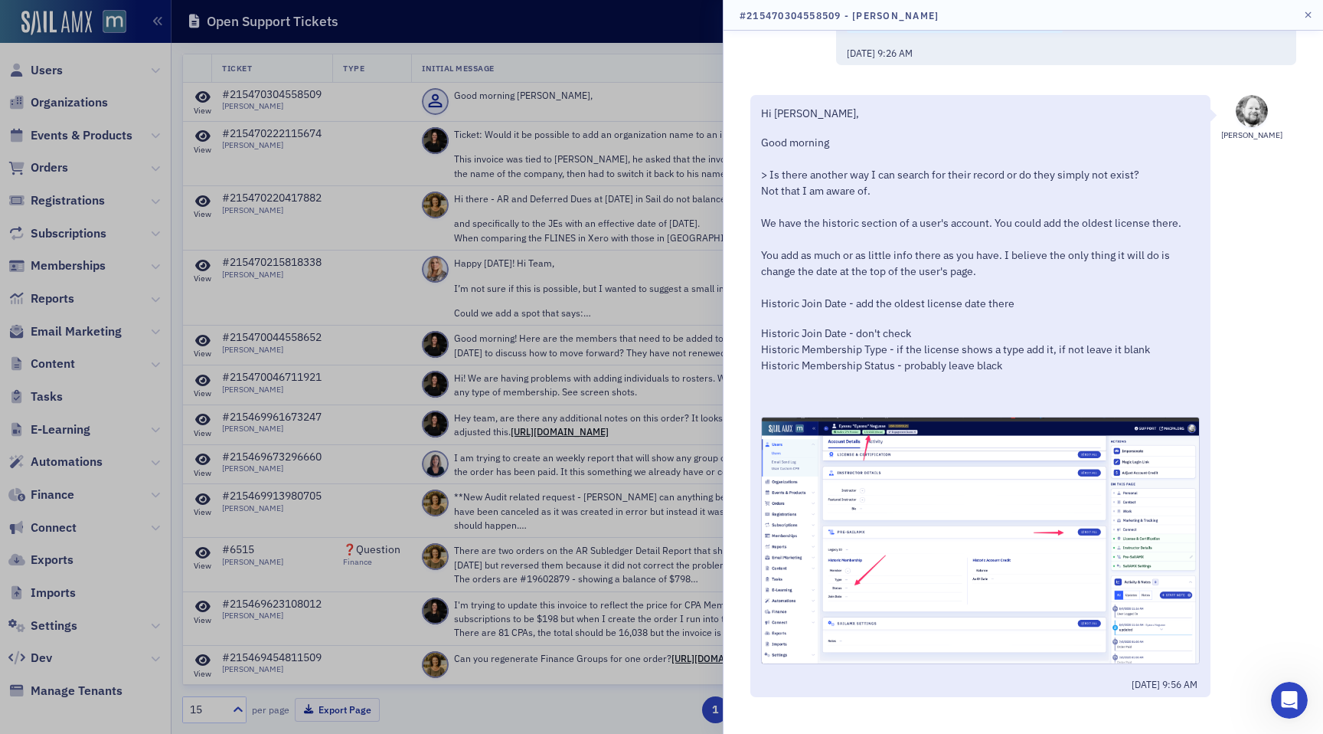
click at [630, 97] on div at bounding box center [661, 367] width 1323 height 734
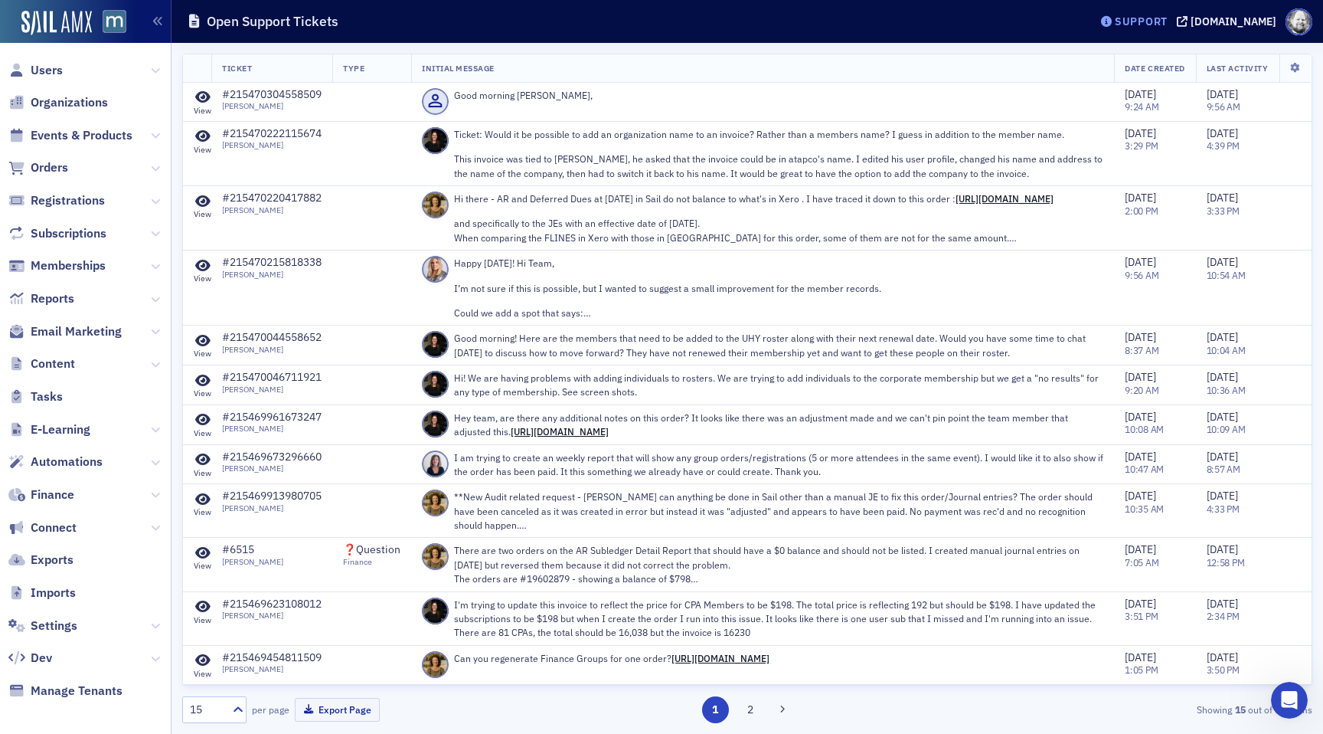
click at [1153, 17] on div "Support" at bounding box center [1141, 22] width 53 height 14
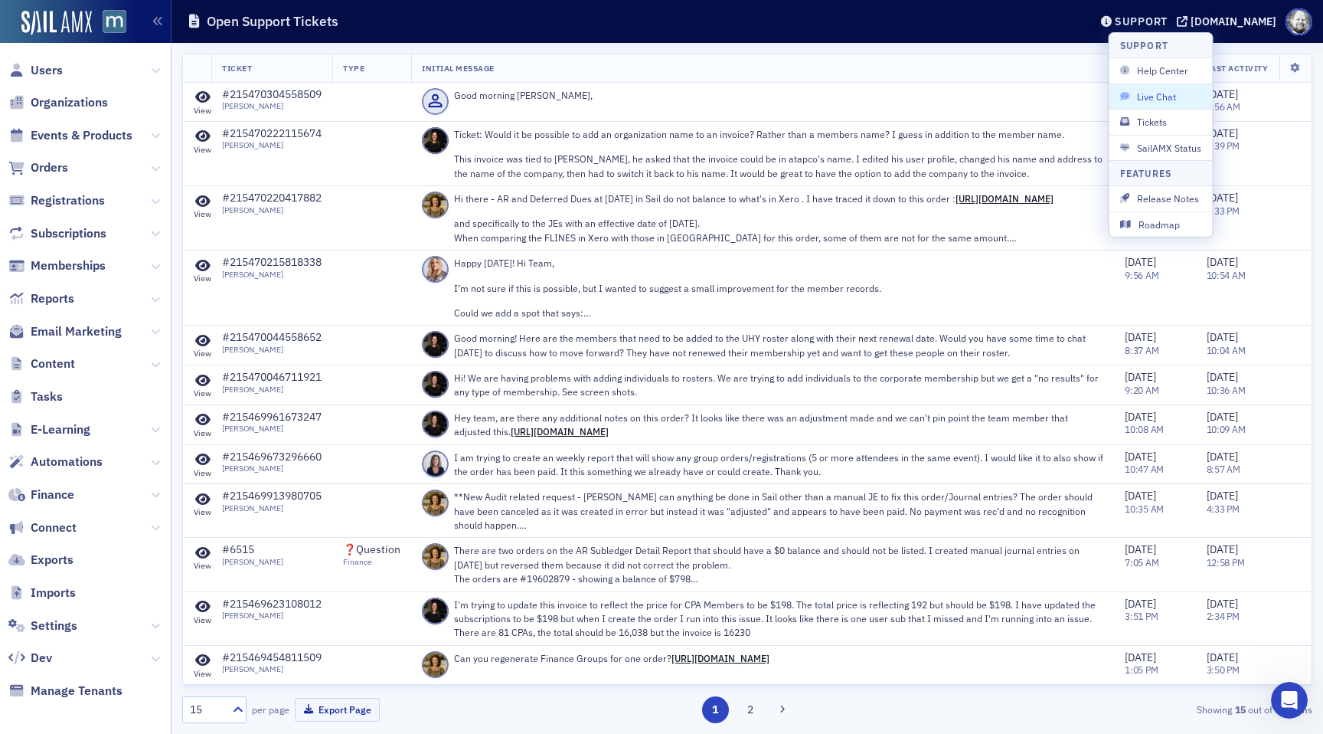
click at [1159, 89] on button "Live Chat" at bounding box center [1160, 95] width 103 height 25
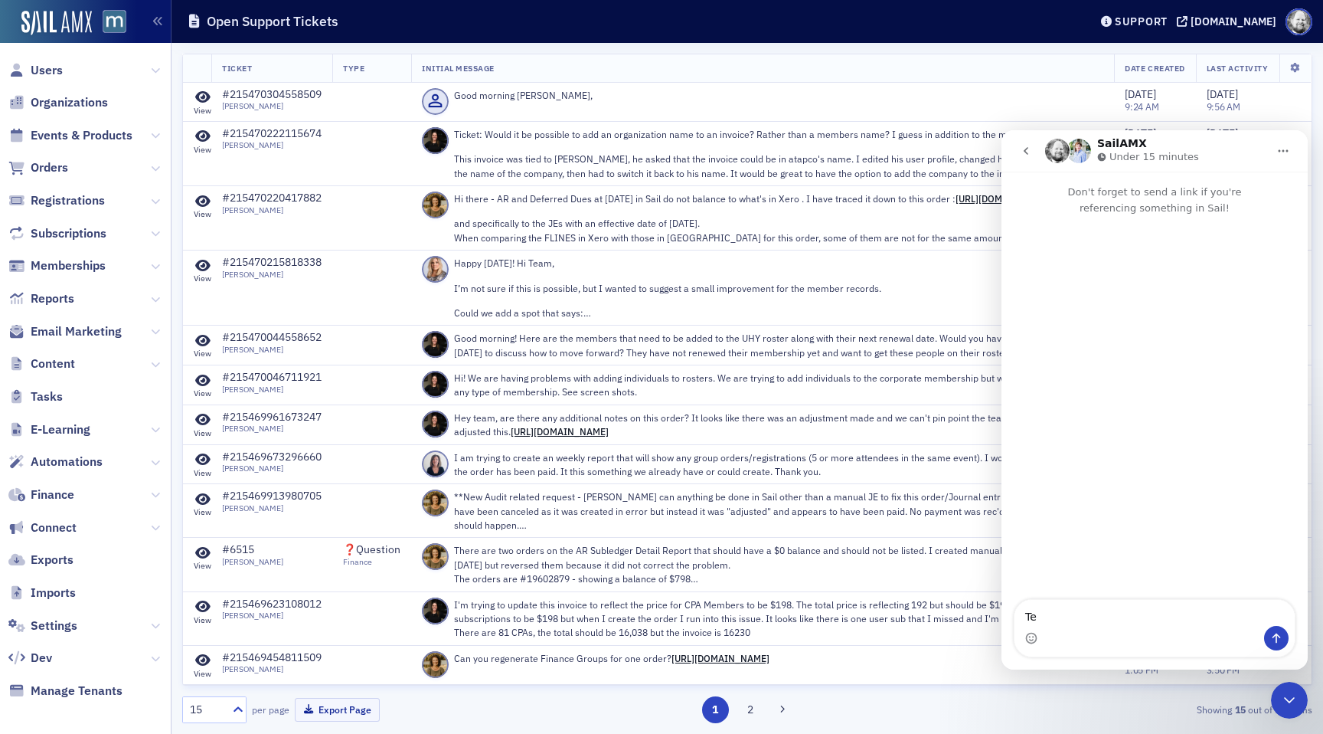
type textarea "T"
type textarea "This is te"
type textarea "Hi,"
type textarea "This is a test"
click at [1268, 639] on button "Send a message…" at bounding box center [1276, 638] width 25 height 25
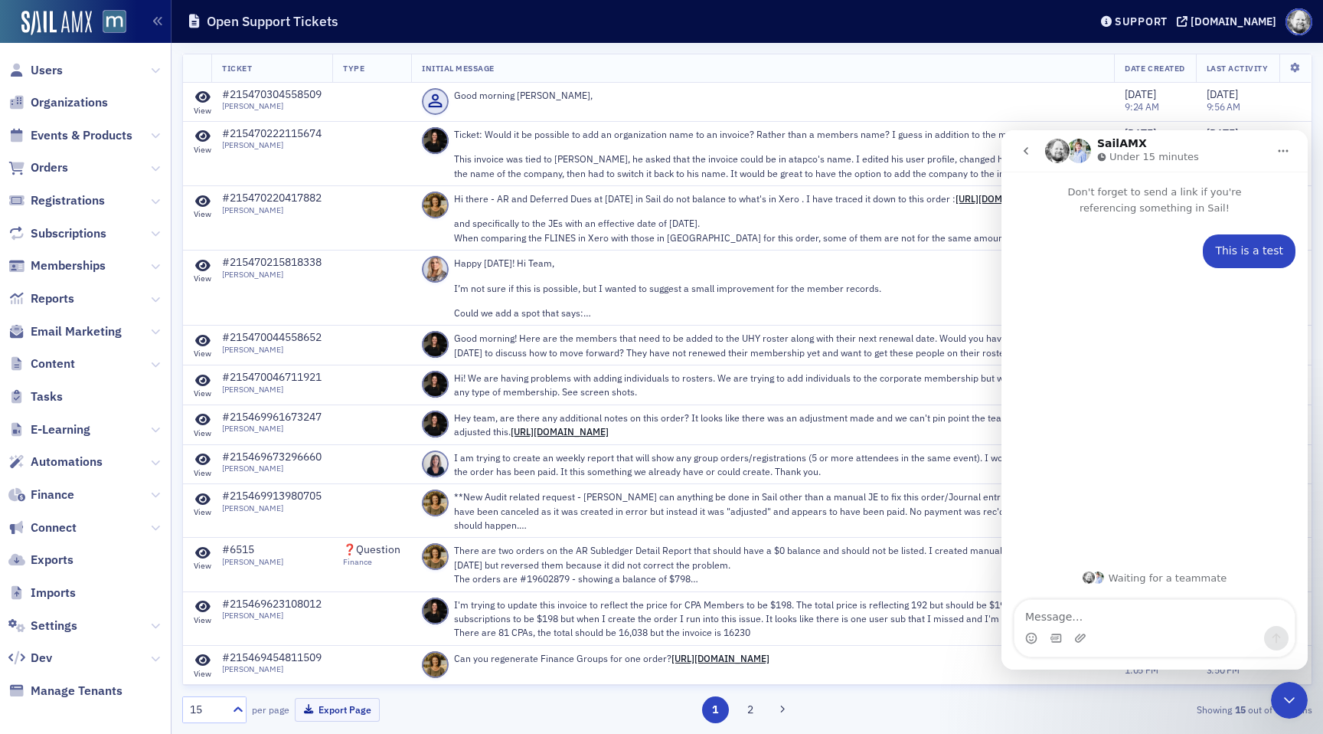
click at [1026, 149] on icon "go back" at bounding box center [1026, 151] width 12 height 12
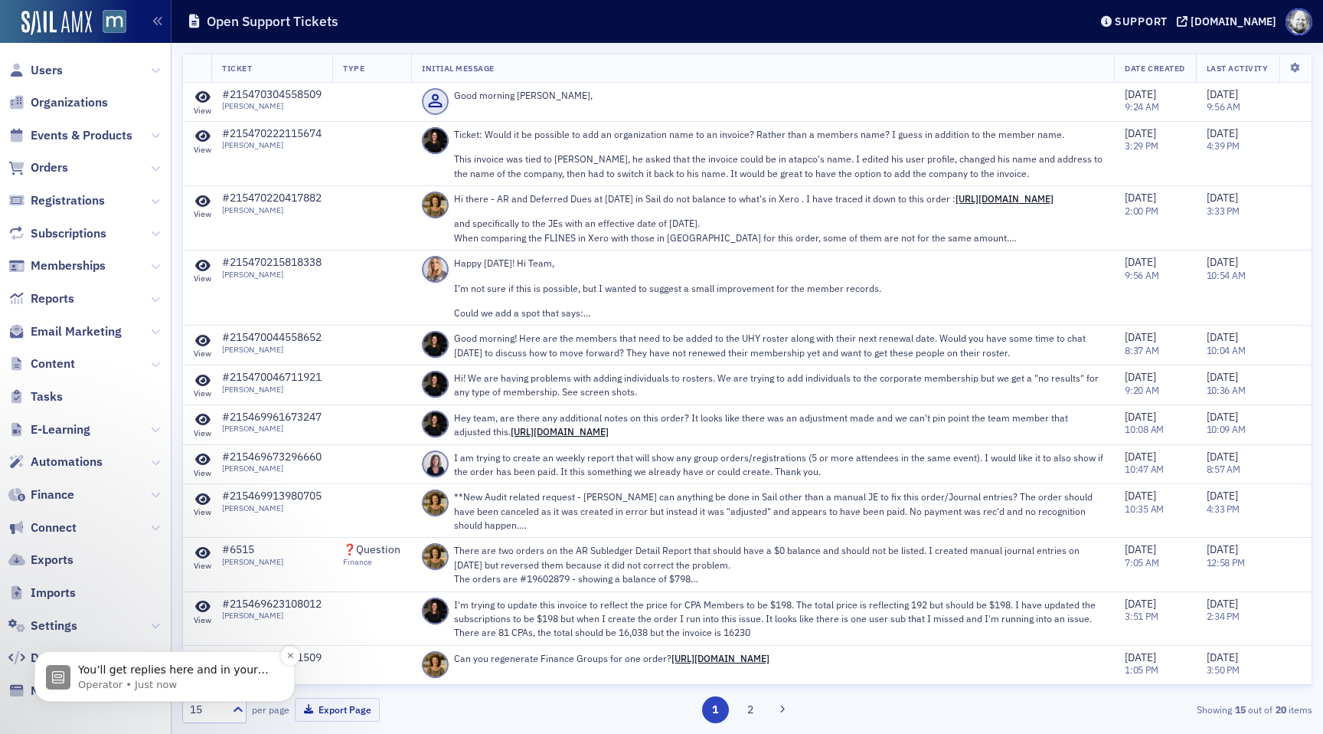
click at [134, 662] on div "You’ll get replies here and in your email: ✉️ [EMAIL_ADDRESS][DOMAIN_NAME] Our …" at bounding box center [164, 676] width 237 height 31
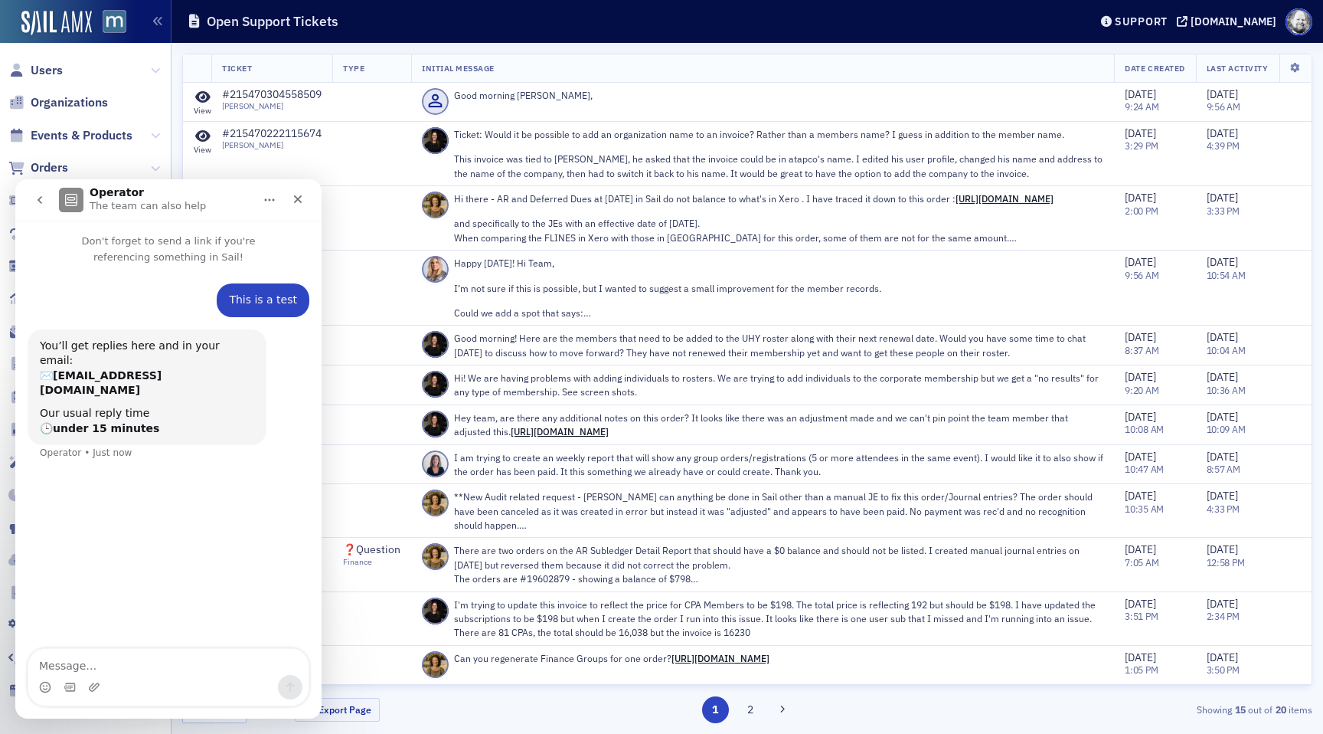
click at [40, 194] on icon "go back" at bounding box center [40, 200] width 12 height 12
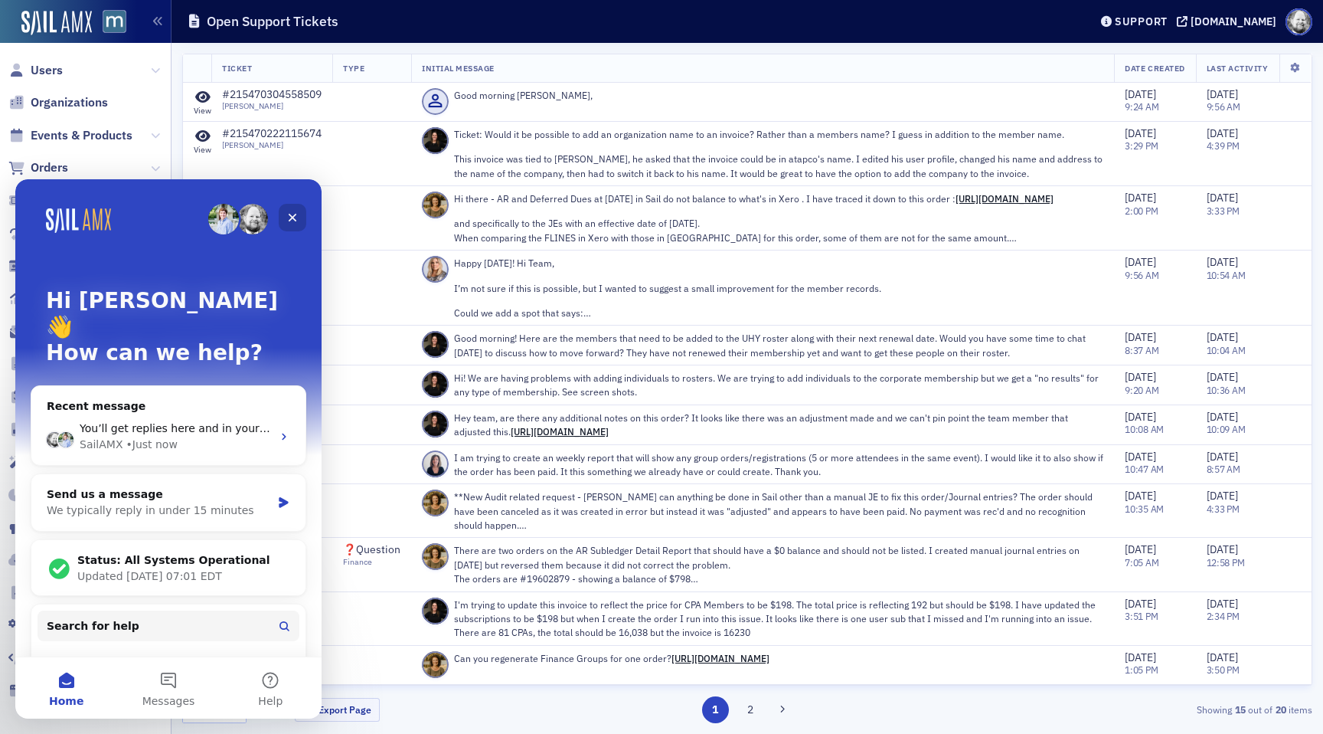
click at [296, 220] on icon "Close" at bounding box center [292, 217] width 12 height 12
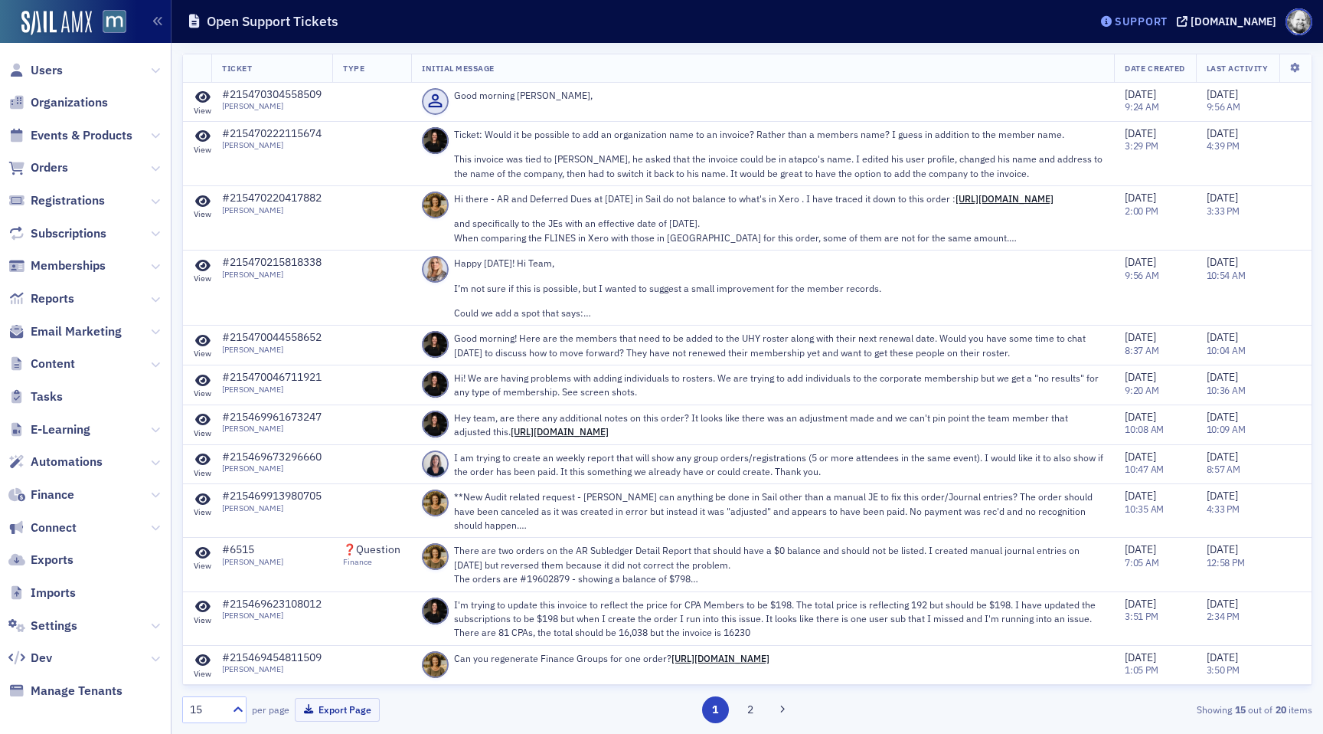
click at [1168, 26] on div "Support" at bounding box center [1141, 22] width 53 height 14
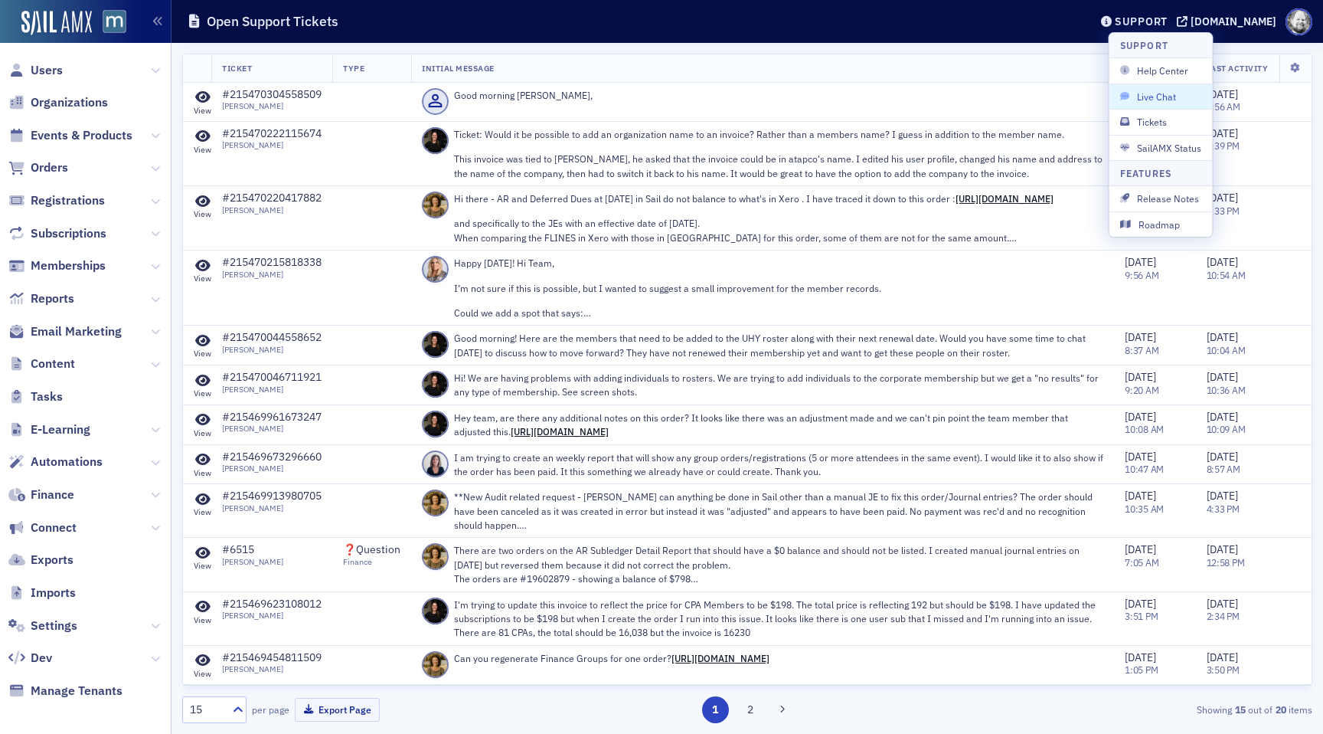
click at [1165, 87] on button "Live Chat" at bounding box center [1160, 95] width 103 height 25
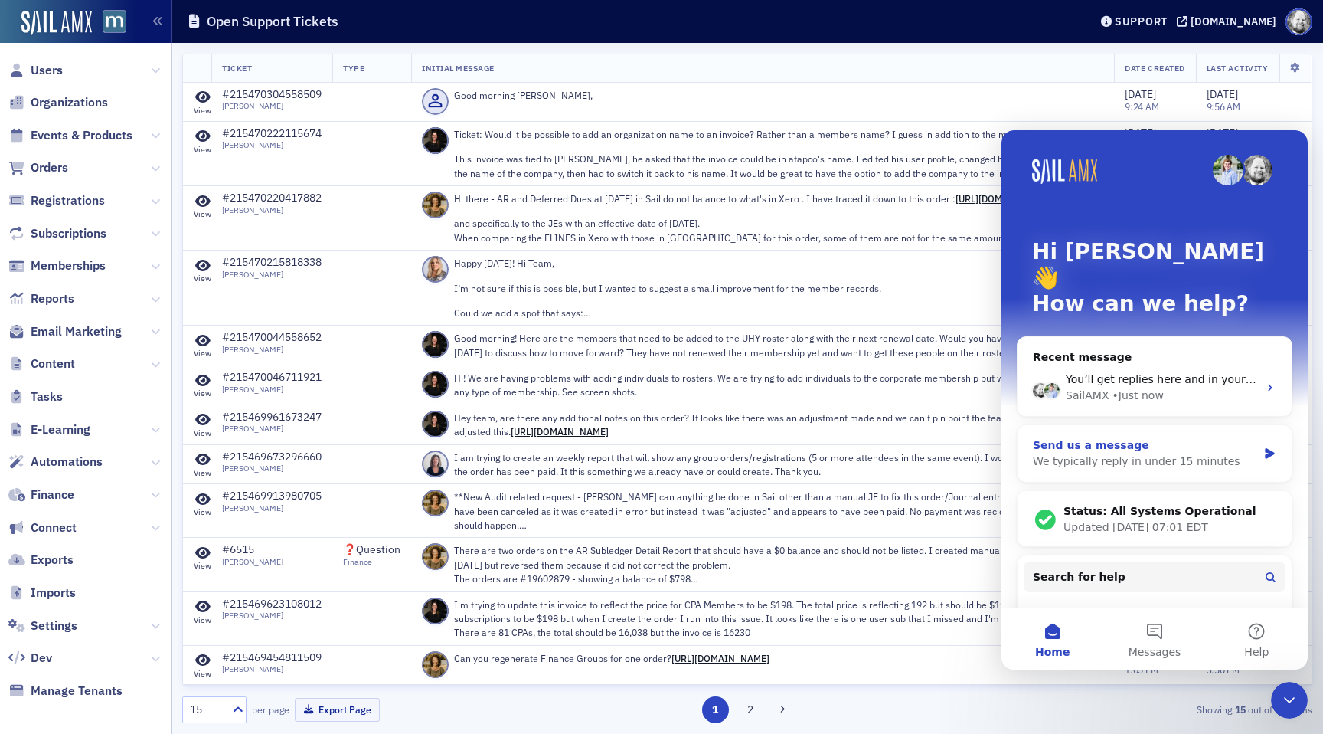
scroll to position [8, 0]
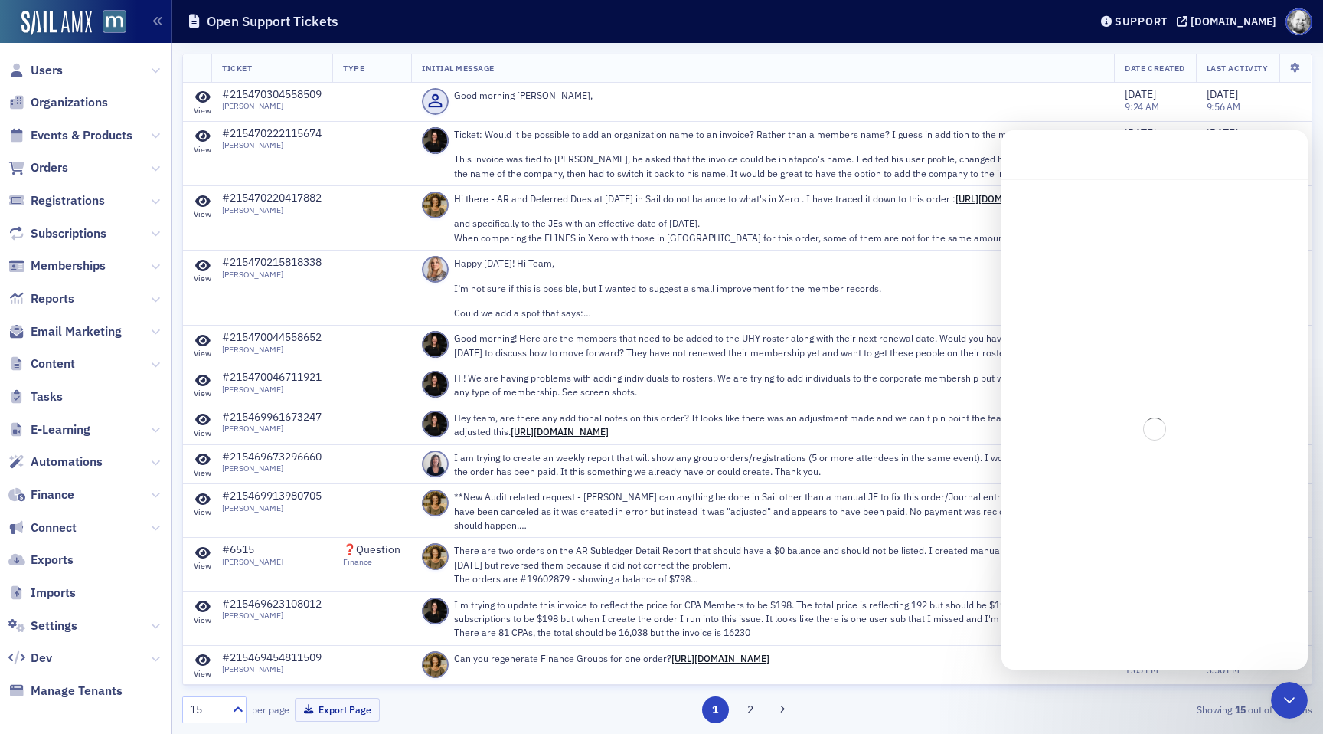
scroll to position [0, 0]
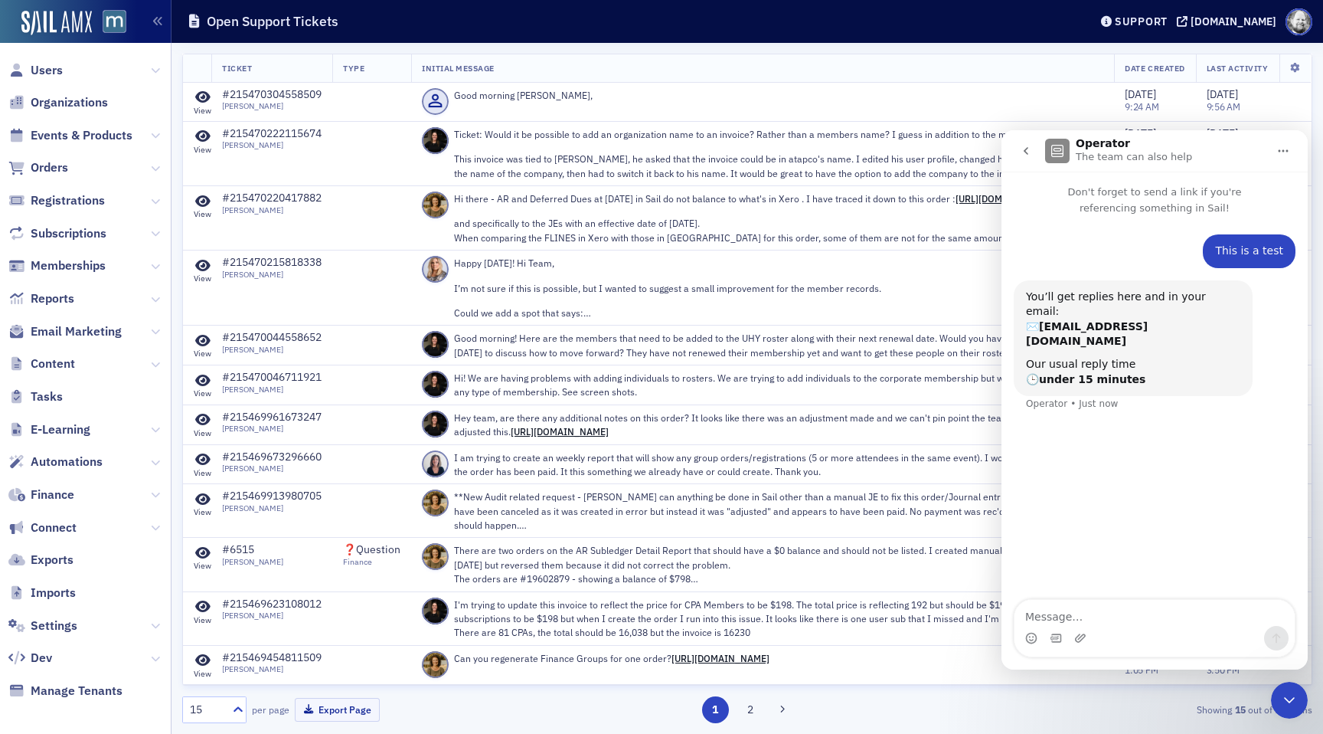
click at [1024, 154] on icon "go back" at bounding box center [1026, 151] width 12 height 12
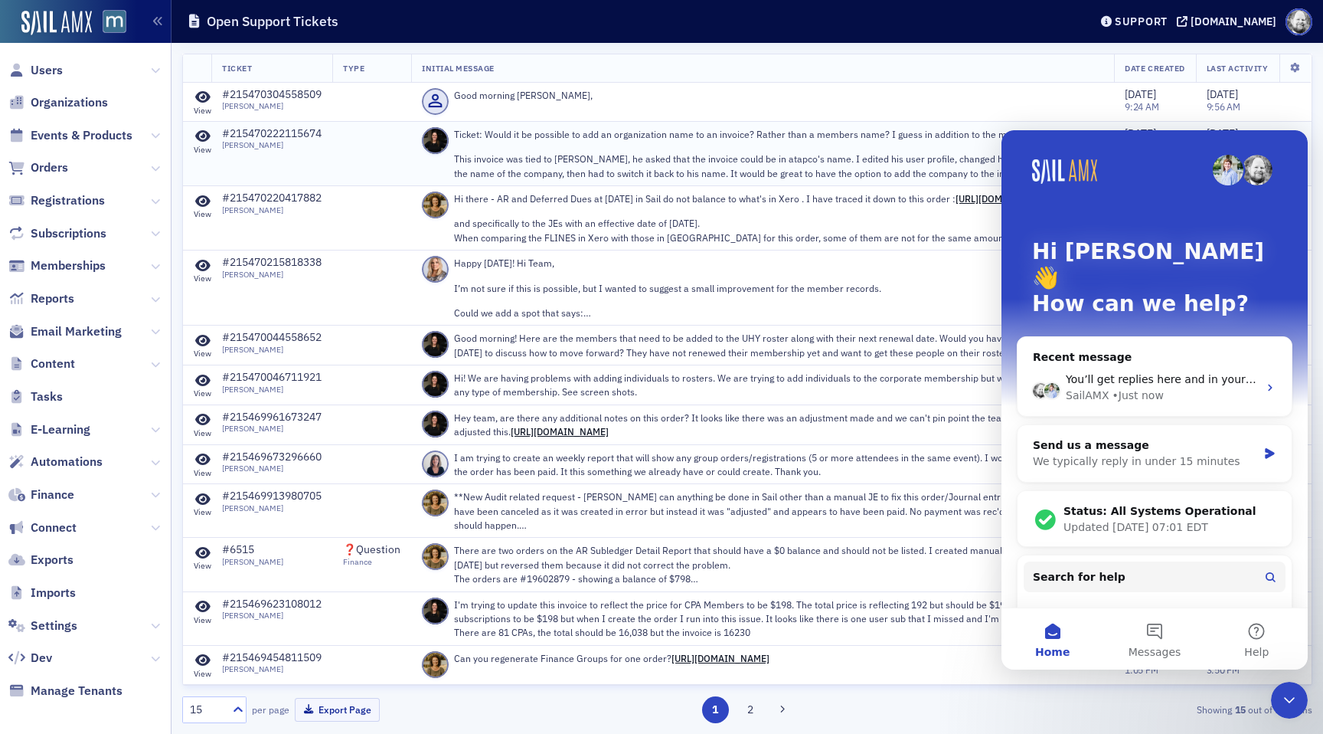
click at [649, 145] on div "Ticket: Would it be possible to add an organization name to an invoice? Rather …" at bounding box center [778, 153] width 649 height 53
click at [650, 67] on th "Initial Message" at bounding box center [762, 68] width 703 height 28
click at [714, 201] on p "Hi there - AR and Deferred Dues at 7/31/25 in Sail do not balance to what's in …" at bounding box center [778, 198] width 649 height 14
click at [1282, 147] on div "Hi Aidan 👋 How can we help?" at bounding box center [1155, 281] width 276 height 302
click at [1302, 699] on div "Close Intercom Messenger" at bounding box center [1289, 699] width 37 height 37
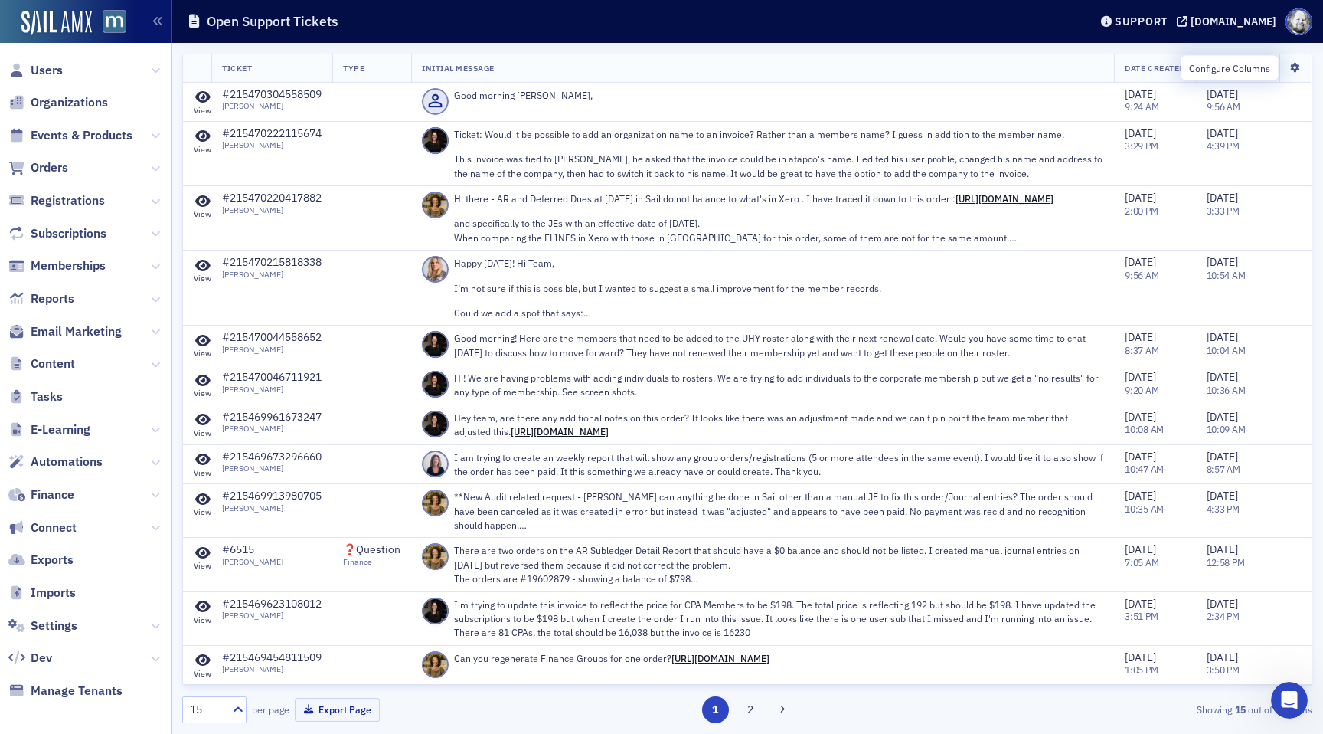
click at [1300, 67] on icon at bounding box center [1294, 68] width 31 height 9
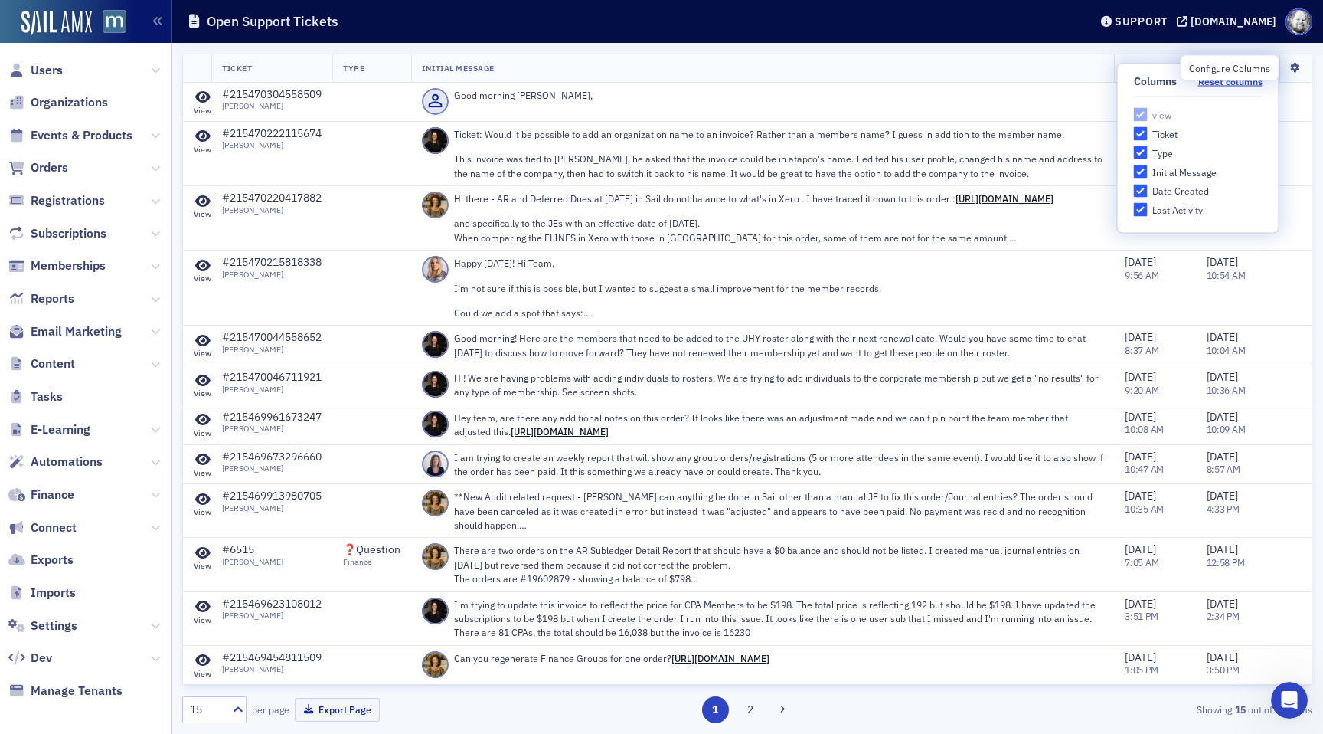
click at [1300, 67] on icon at bounding box center [1294, 68] width 31 height 9
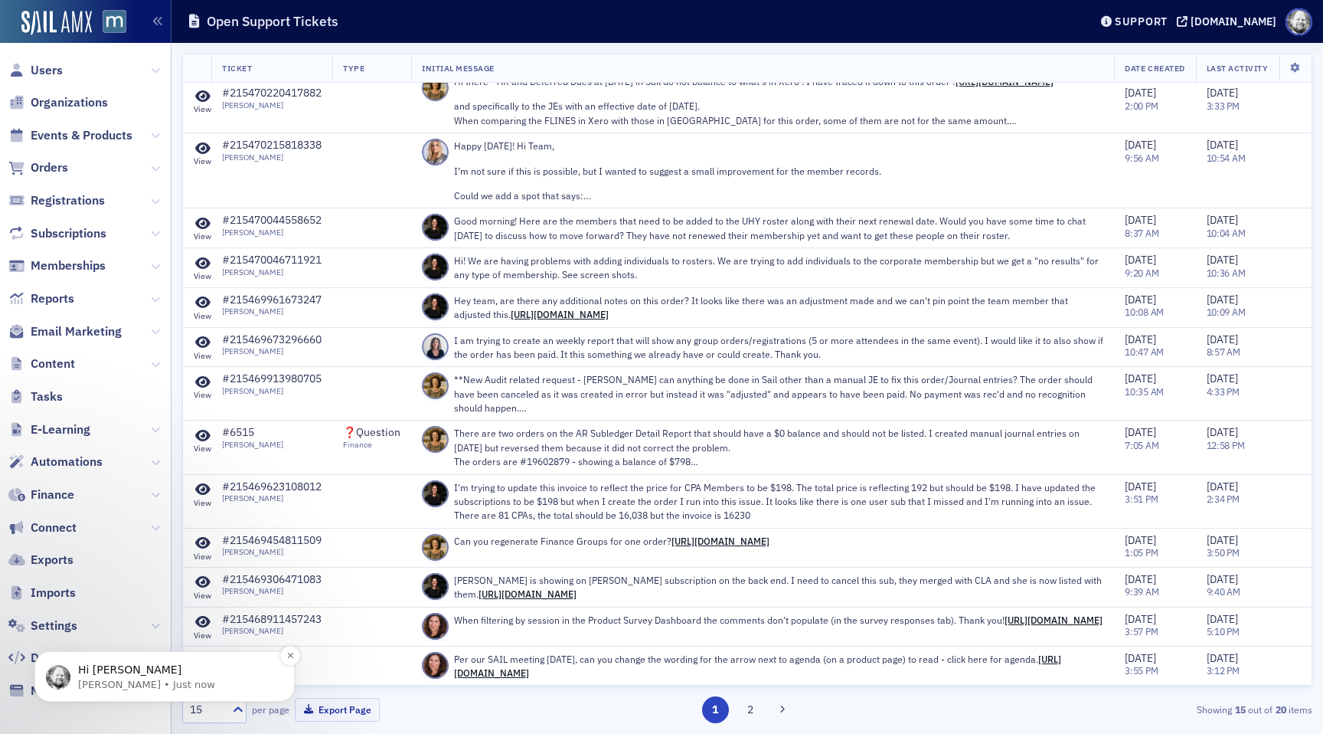
click at [129, 676] on p "Hi [PERSON_NAME]" at bounding box center [177, 669] width 198 height 15
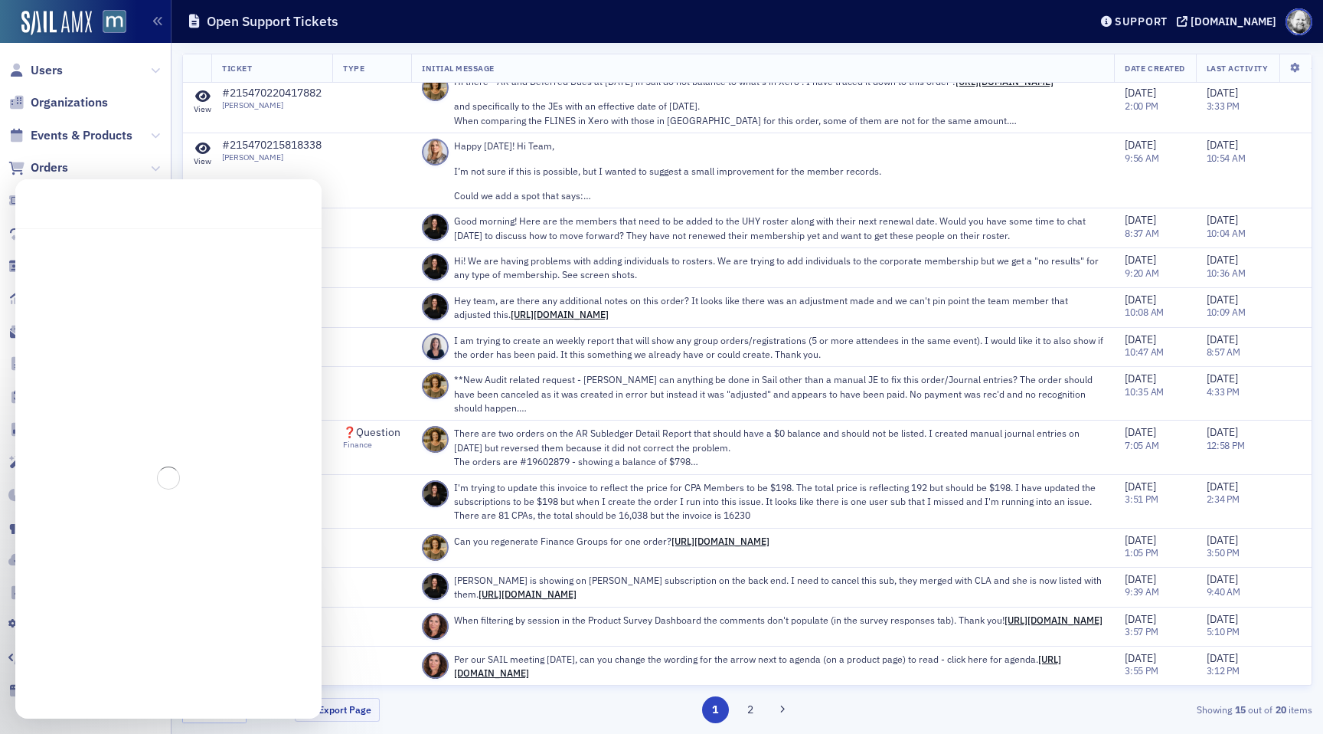
scroll to position [2, 0]
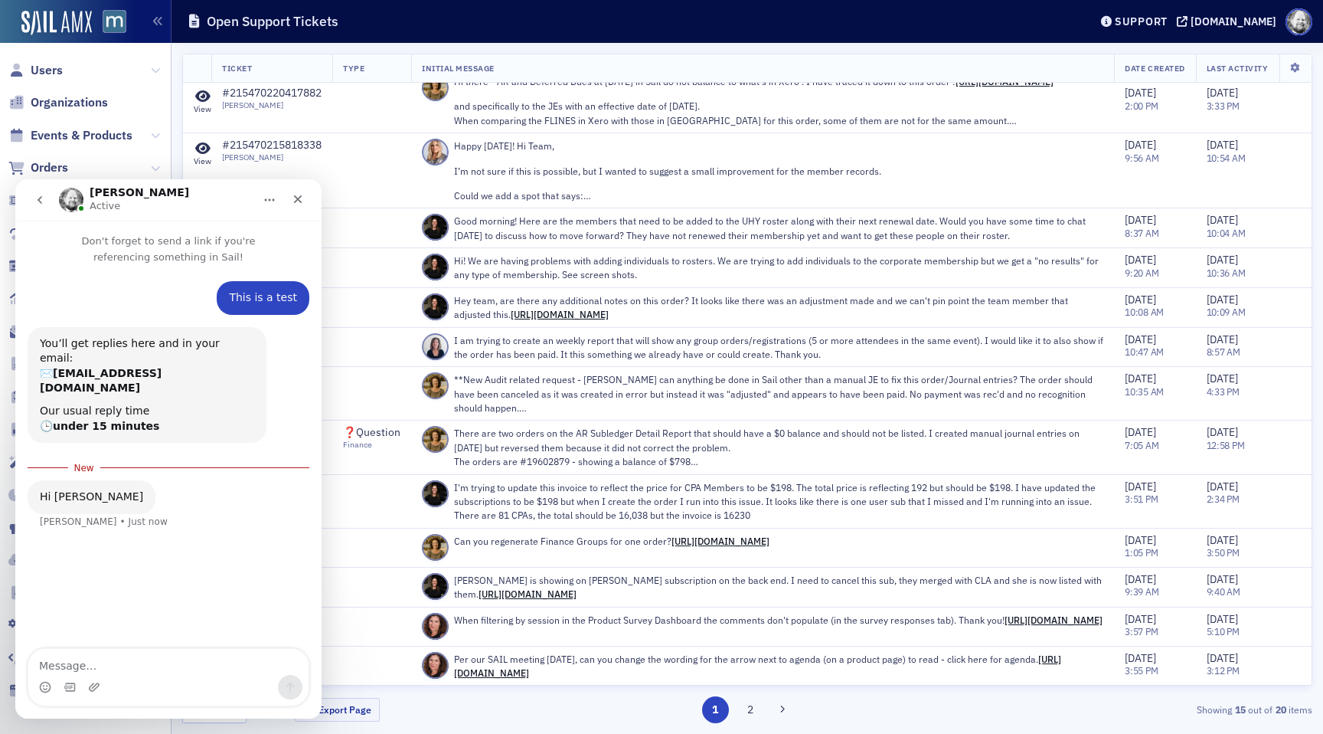
click at [38, 198] on icon "go back" at bounding box center [40, 200] width 12 height 12
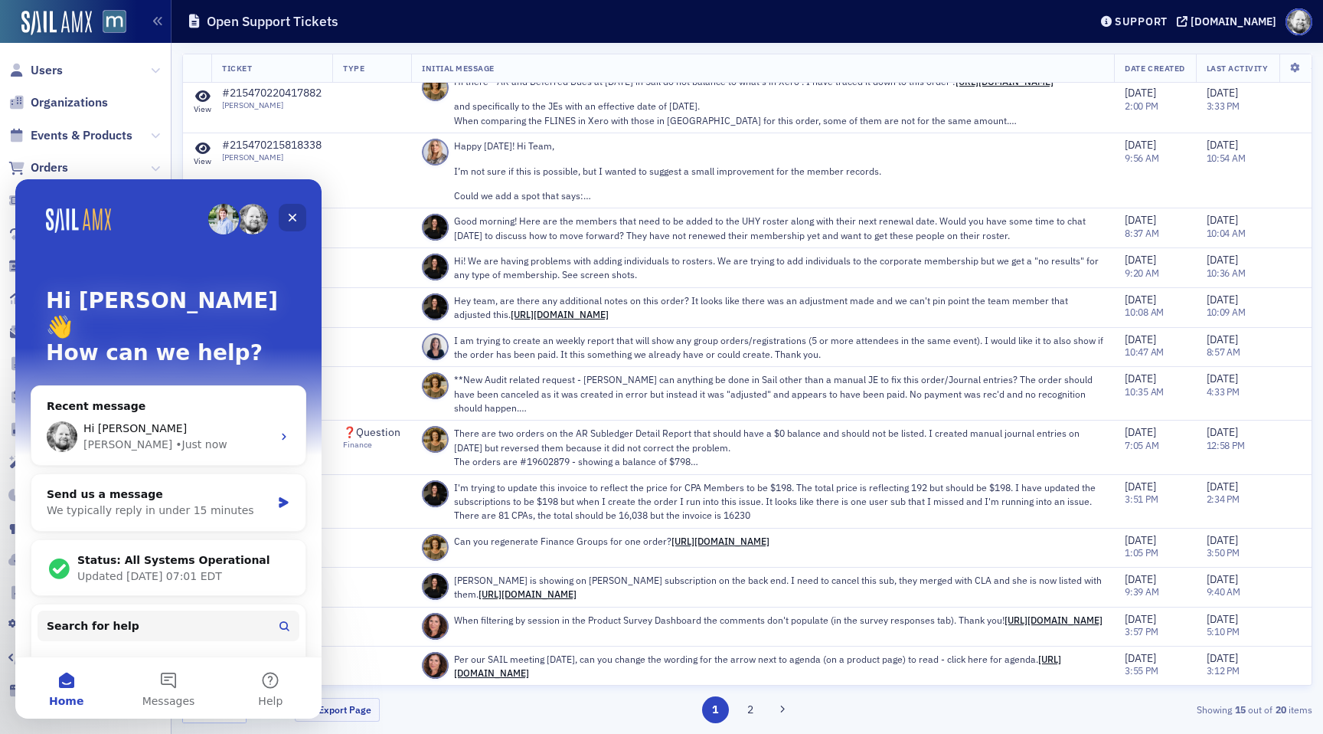
click at [289, 217] on icon "Close" at bounding box center [292, 217] width 12 height 12
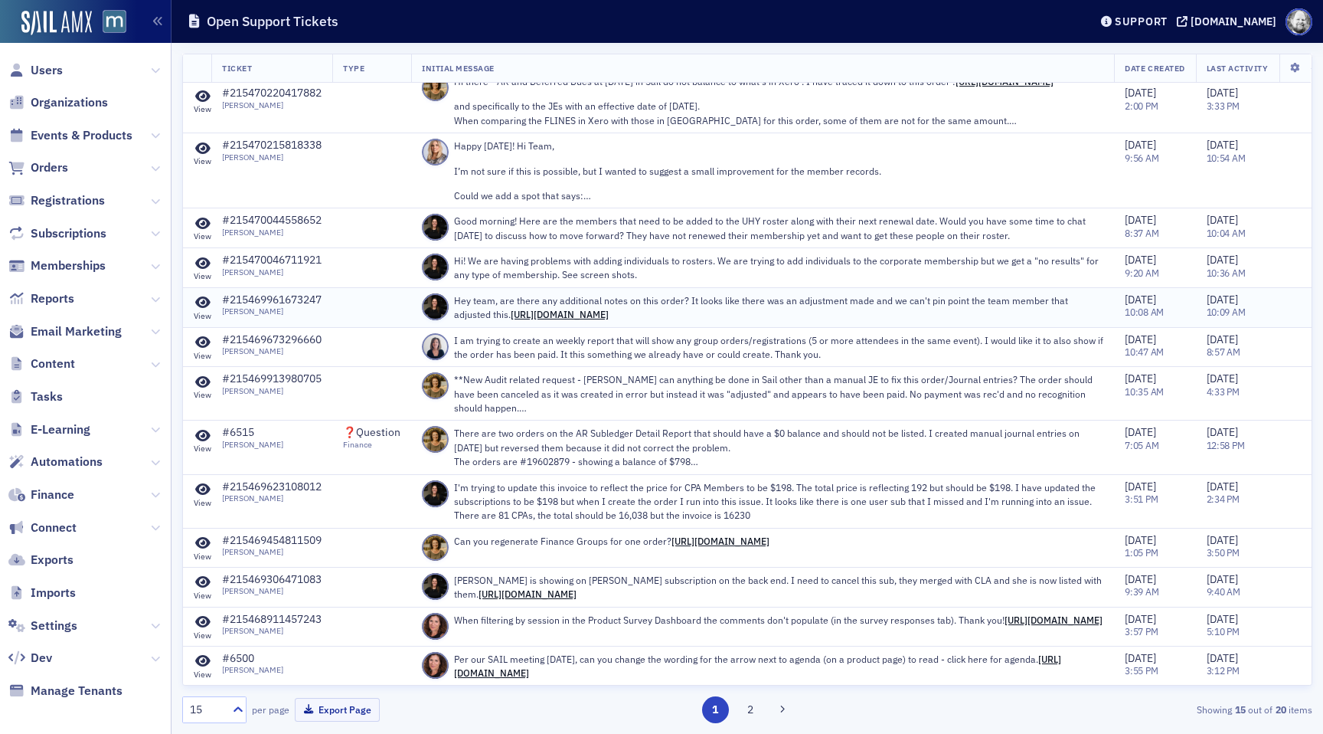
scroll to position [0, 0]
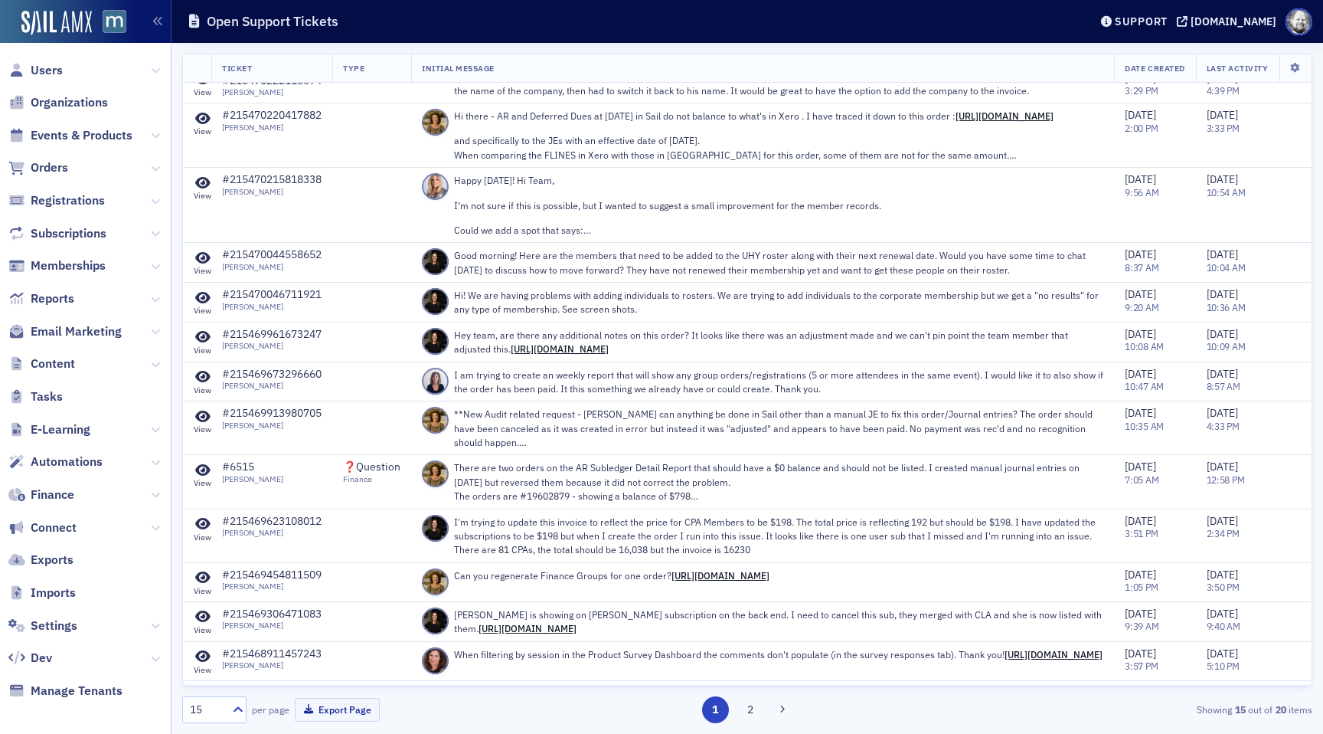
scroll to position [130, 0]
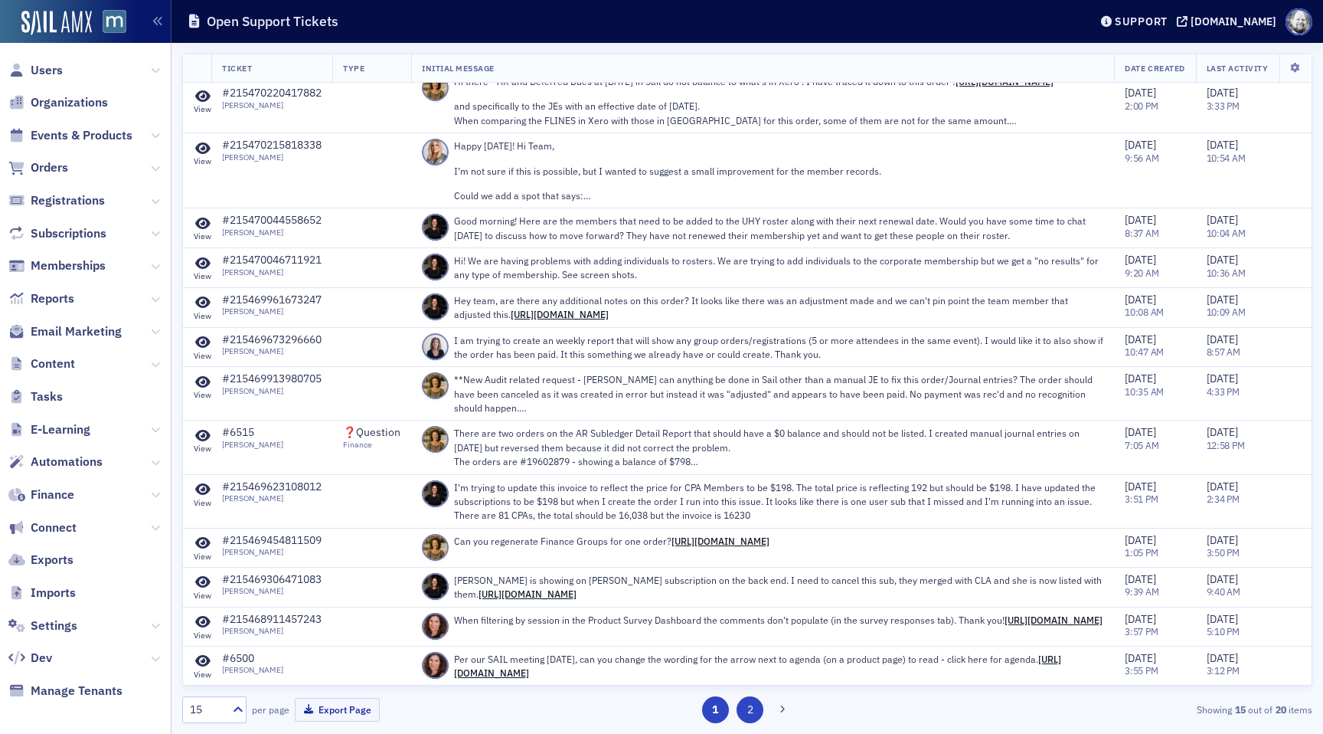
click at [748, 710] on button "2" at bounding box center [750, 709] width 27 height 27
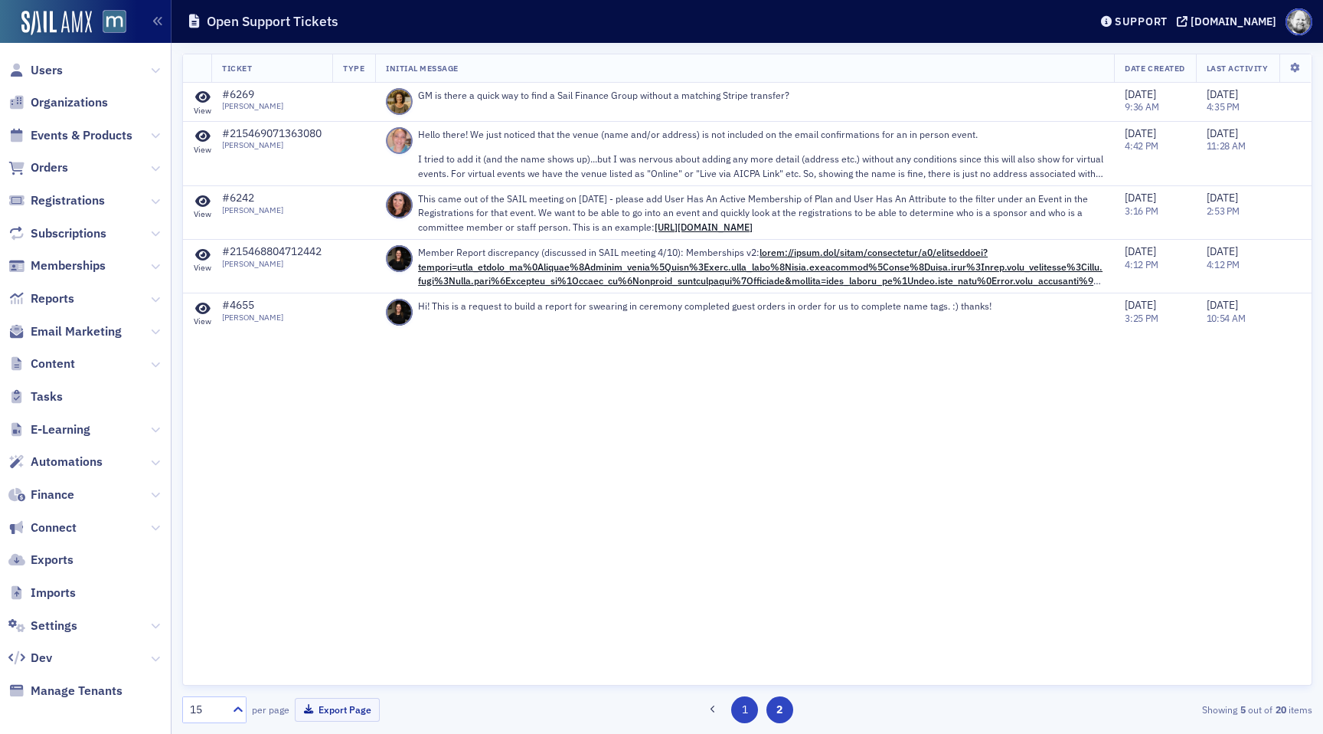
click at [737, 711] on button "1" at bounding box center [744, 709] width 27 height 27
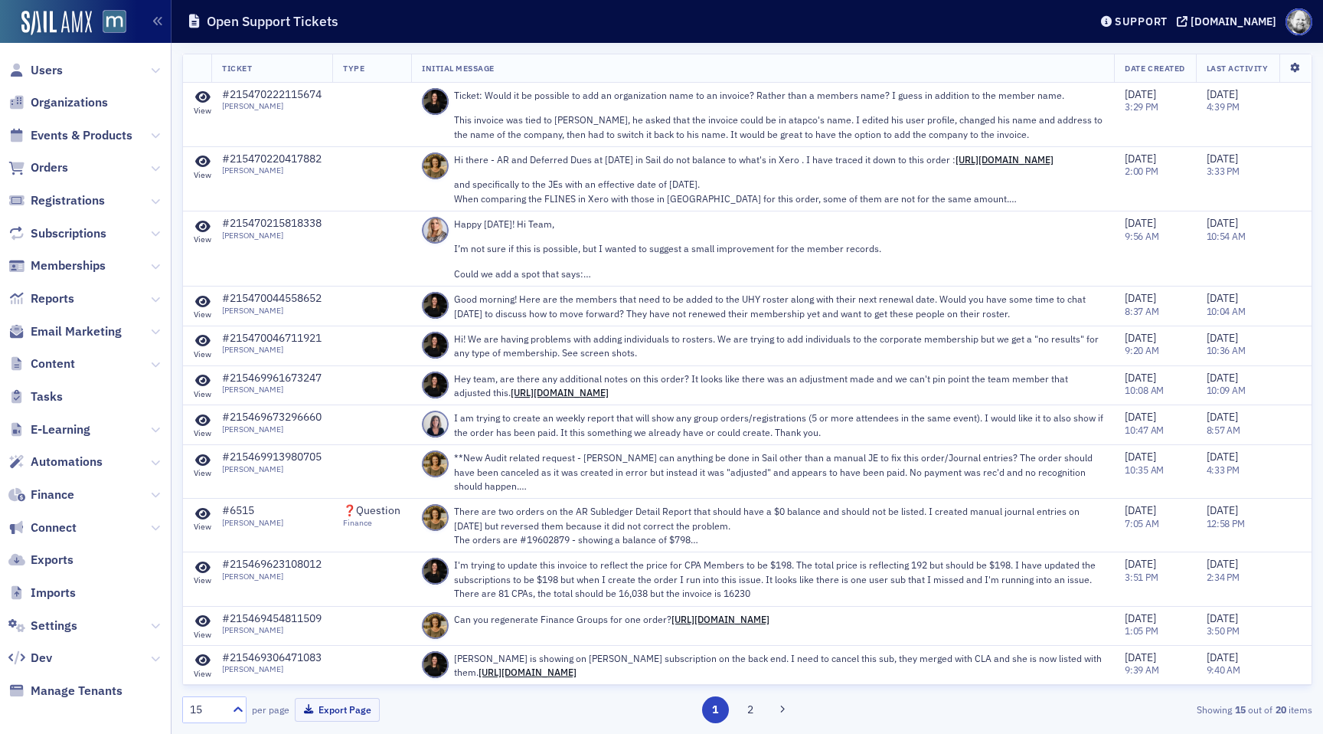
click at [1299, 64] on icon at bounding box center [1294, 68] width 31 height 9
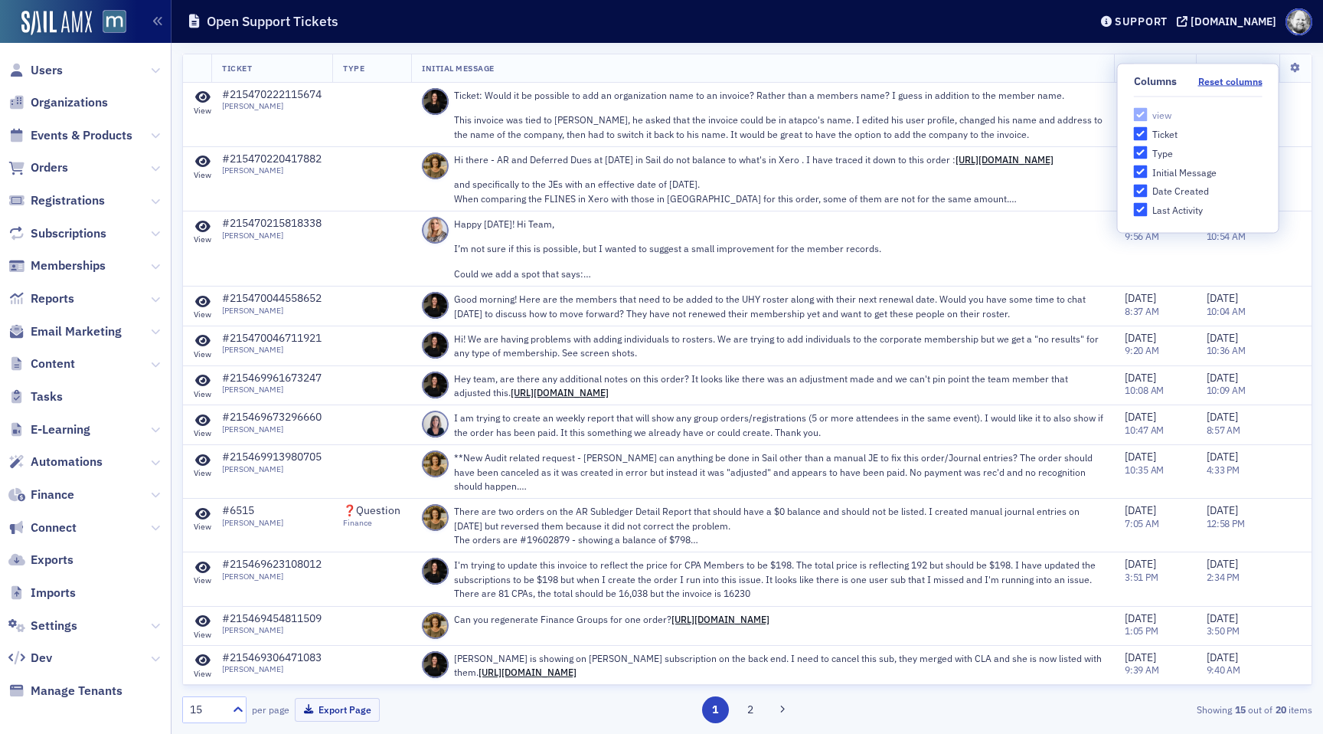
click at [558, 39] on header "Open Support Tickets Support [DOMAIN_NAME]" at bounding box center [748, 21] width 1152 height 43
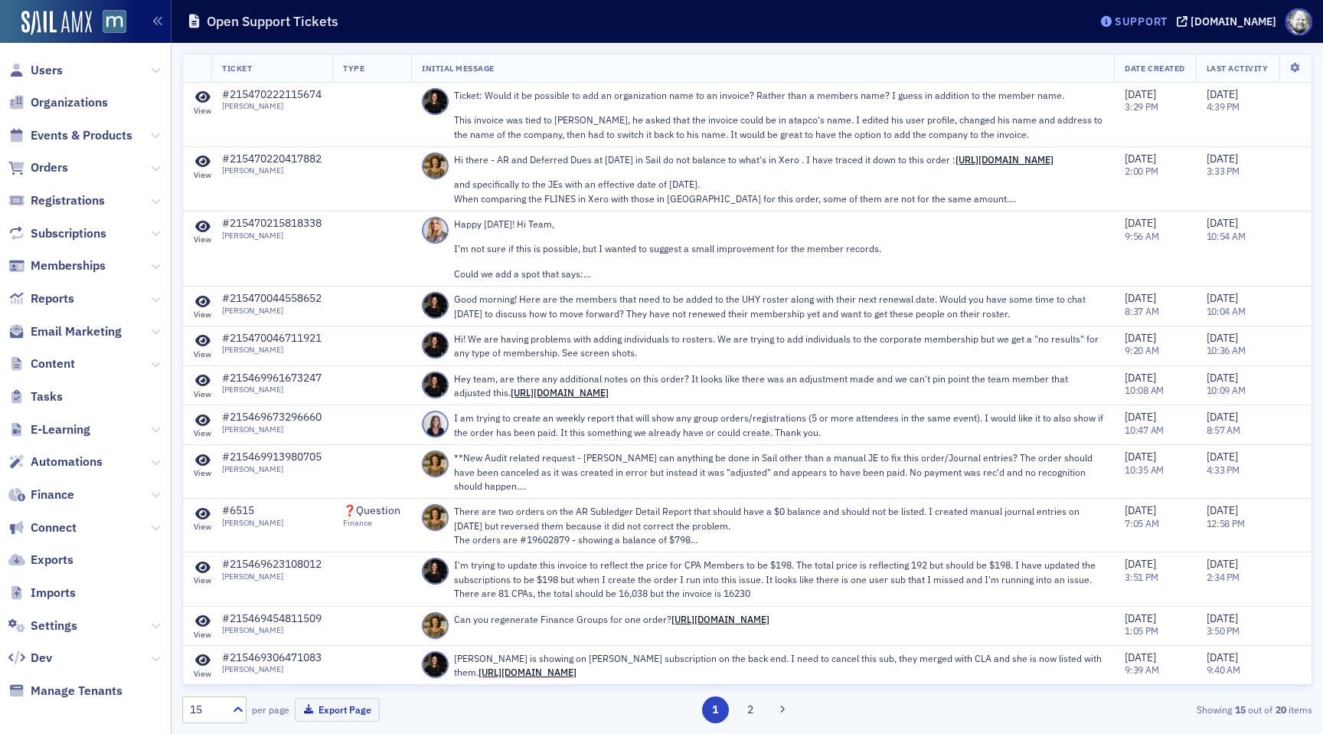
click at [1148, 21] on div "Support" at bounding box center [1141, 22] width 53 height 14
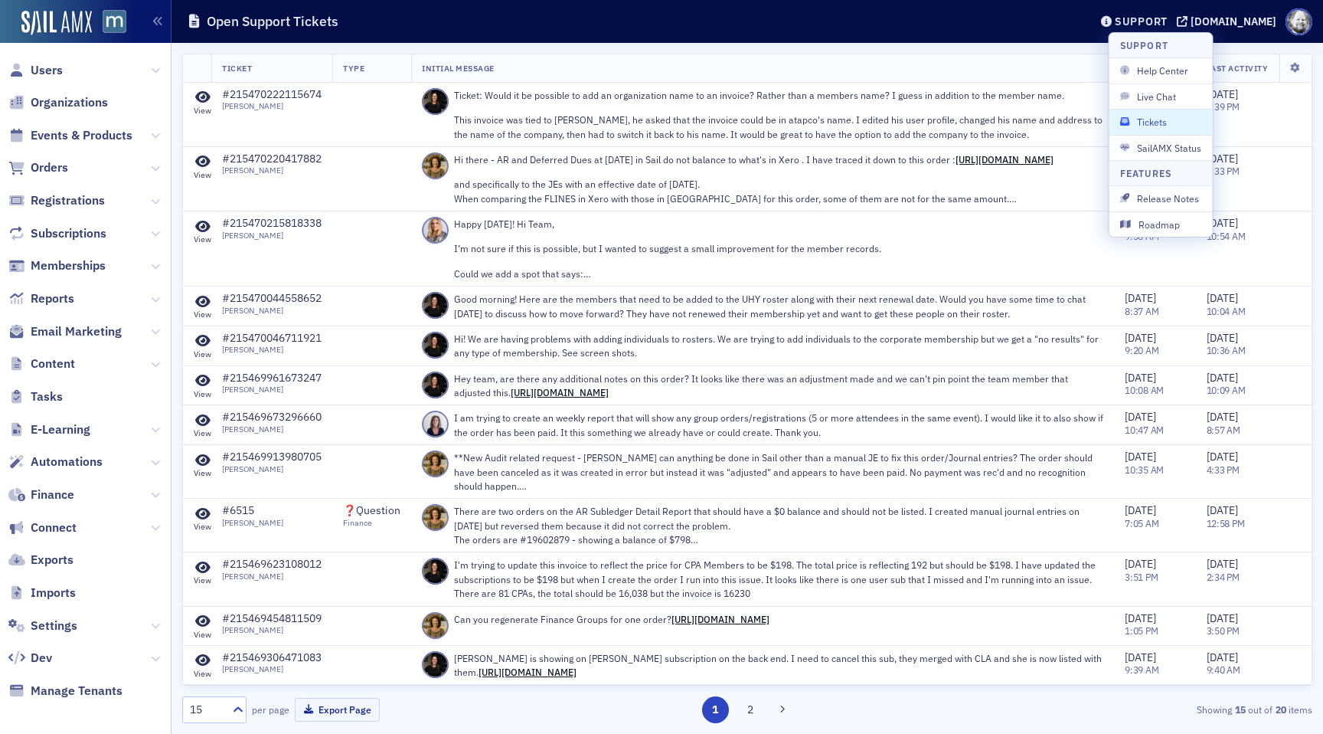
click at [1155, 126] on span "Tickets" at bounding box center [1161, 122] width 82 height 14
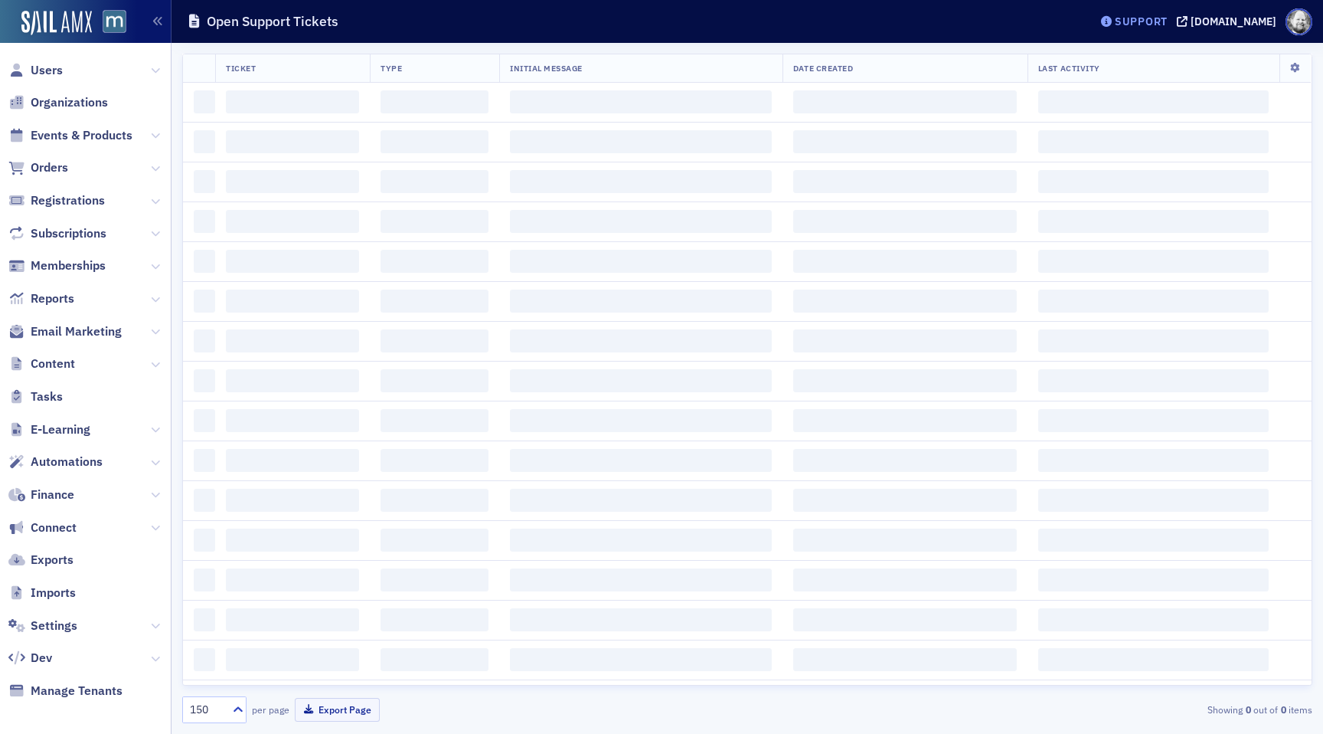
click at [1156, 27] on div "Support" at bounding box center [1141, 22] width 53 height 14
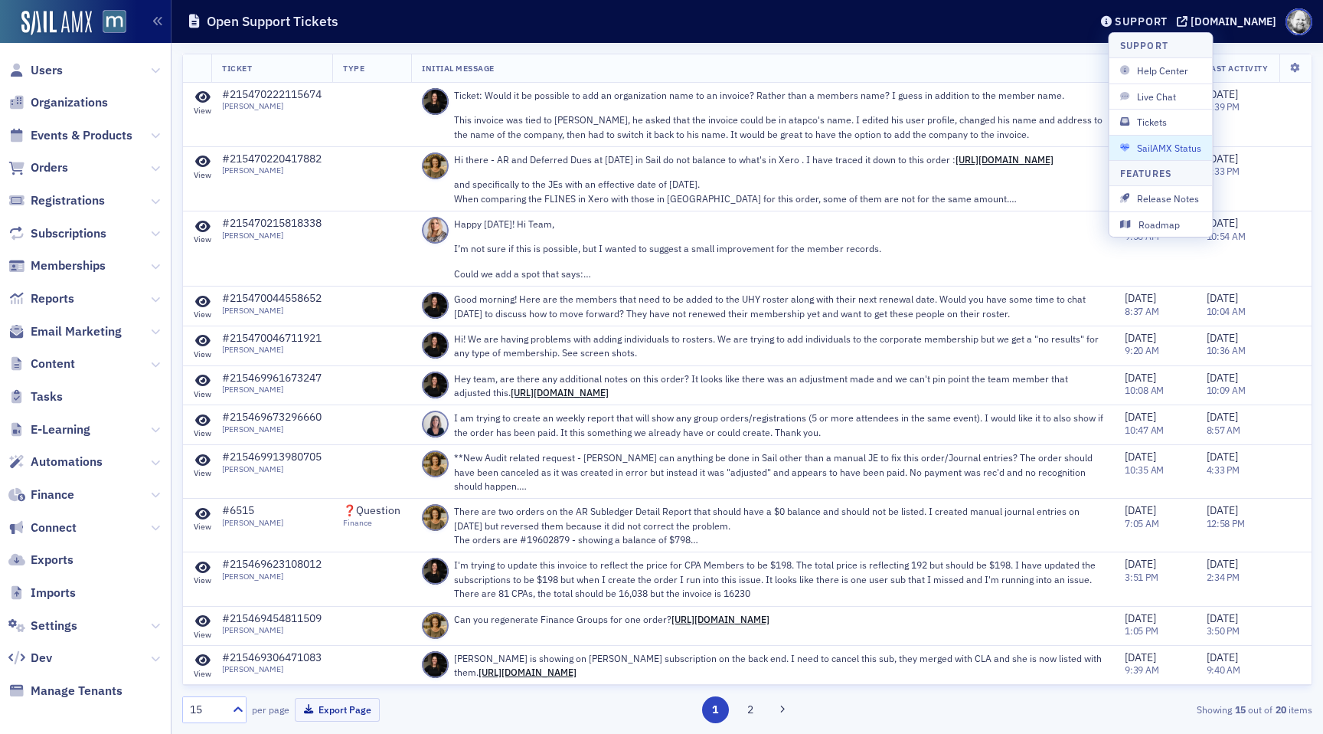
click at [1151, 138] on button "SailAMX Status" at bounding box center [1160, 147] width 103 height 25
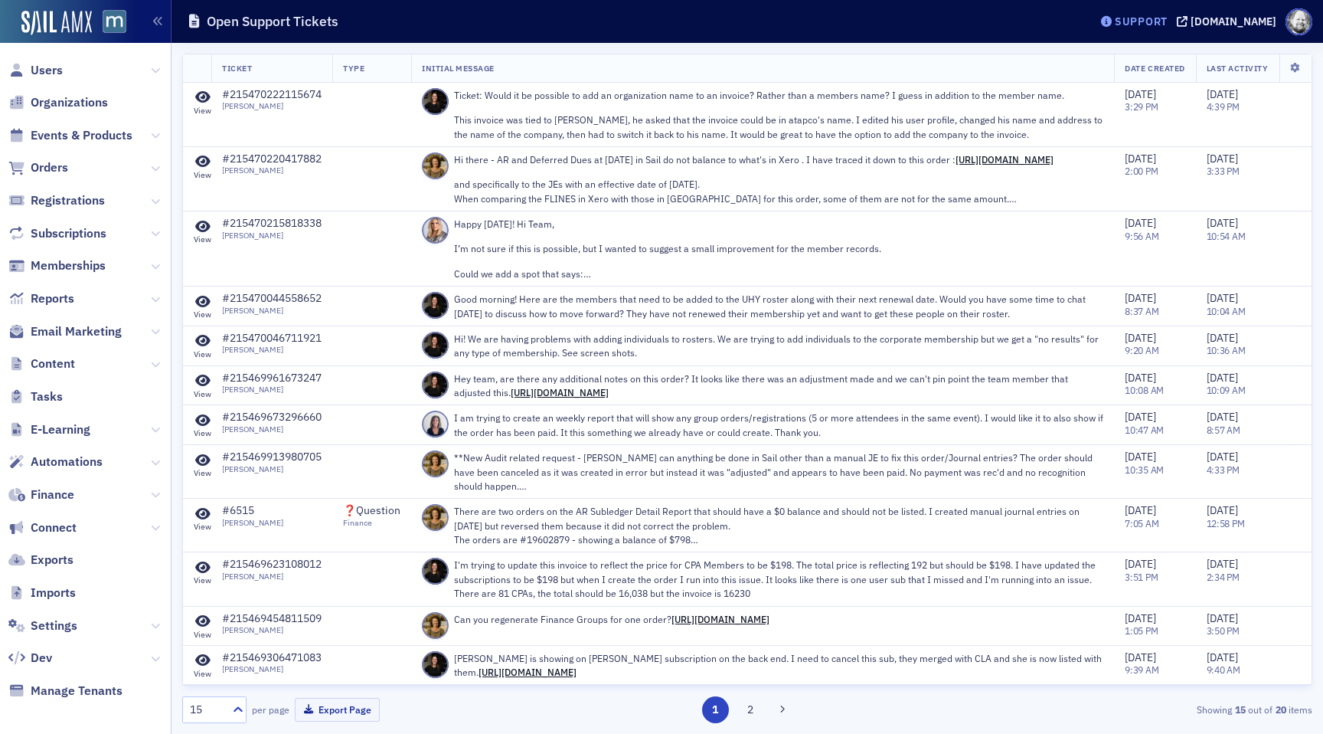
click at [1167, 22] on div "Support" at bounding box center [1141, 22] width 53 height 14
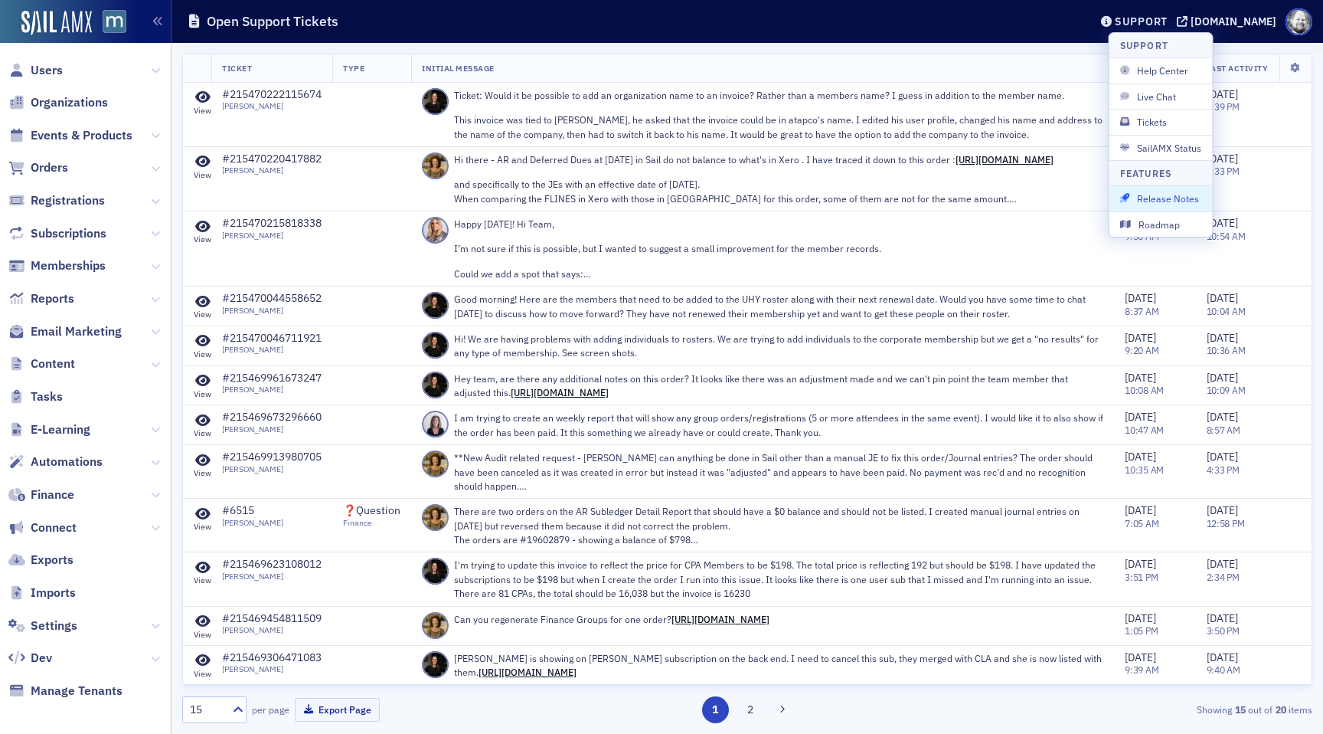
click at [1155, 200] on span "Release Notes" at bounding box center [1161, 198] width 82 height 14
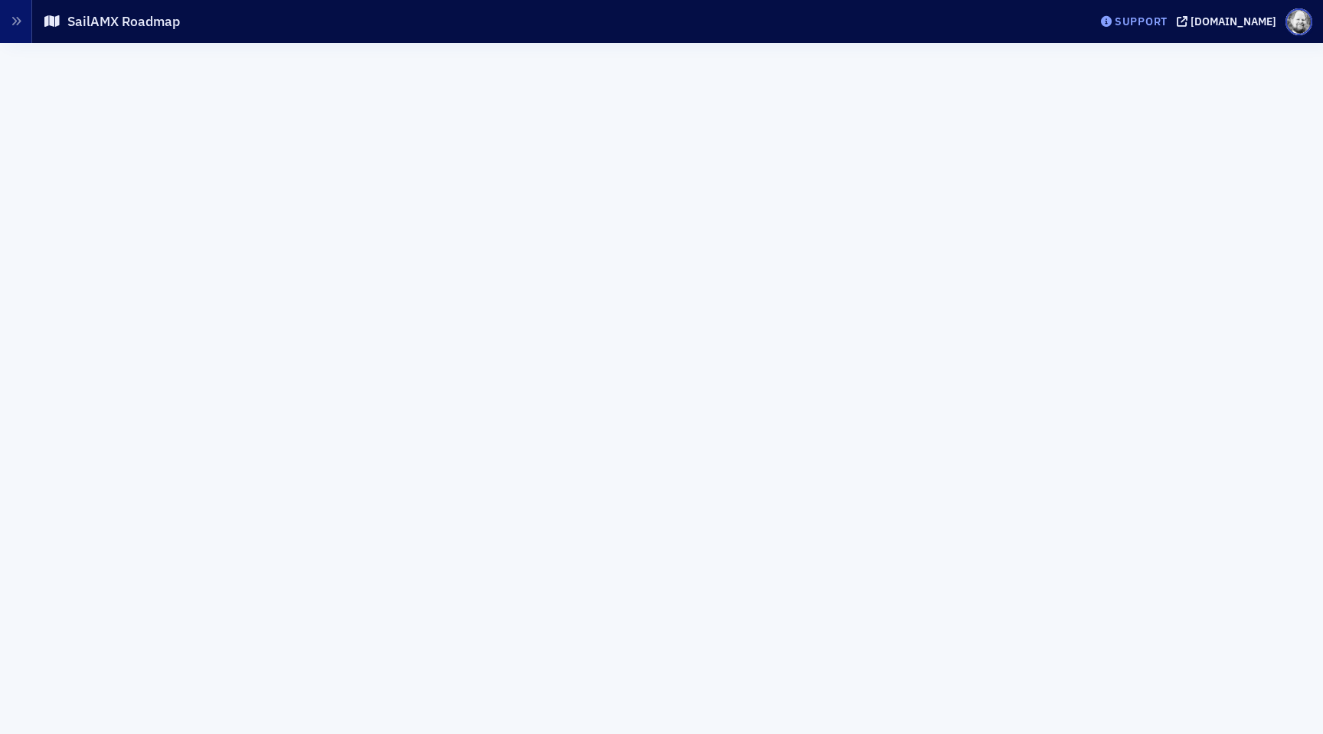
click at [1144, 19] on div "Support" at bounding box center [1141, 22] width 53 height 14
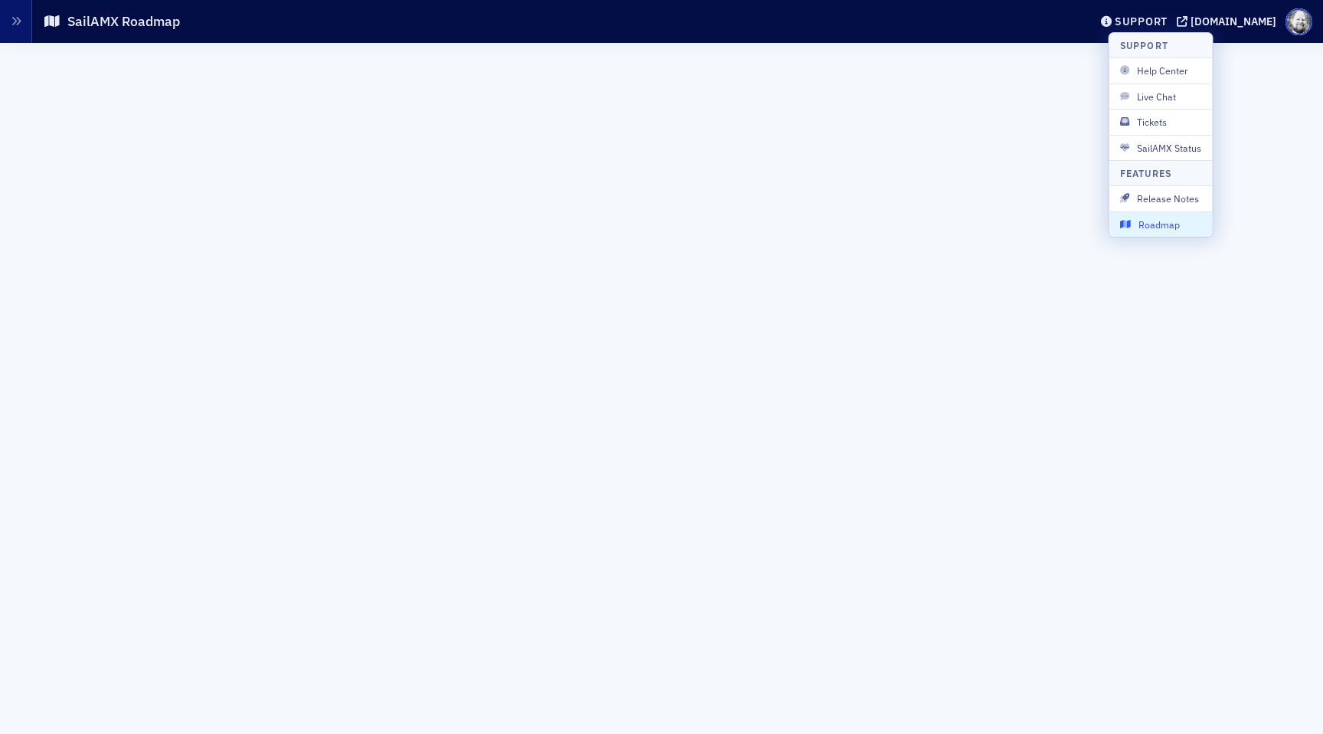
click at [1145, 218] on span "Roadmap" at bounding box center [1161, 224] width 82 height 14
